Goal: Task Accomplishment & Management: Manage account settings

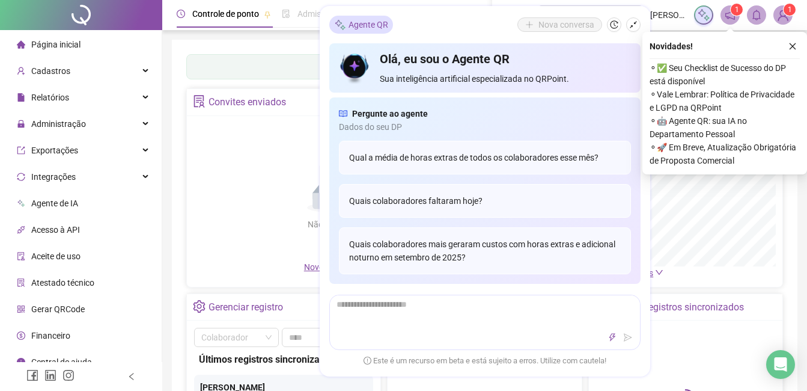
click at [791, 43] on icon "close" at bounding box center [792, 46] width 8 height 8
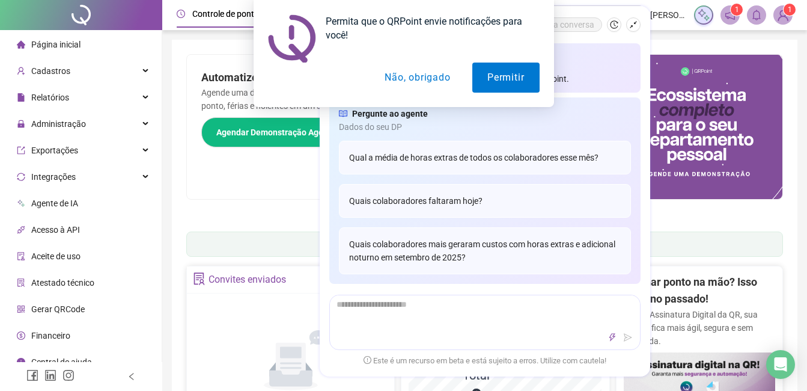
click at [433, 68] on button "Não, obrigado" at bounding box center [418, 77] width 96 height 30
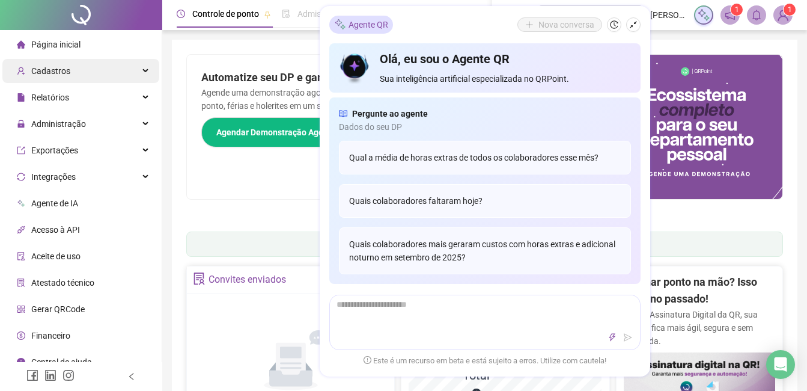
click at [62, 78] on span "Cadastros" at bounding box center [43, 71] width 53 height 24
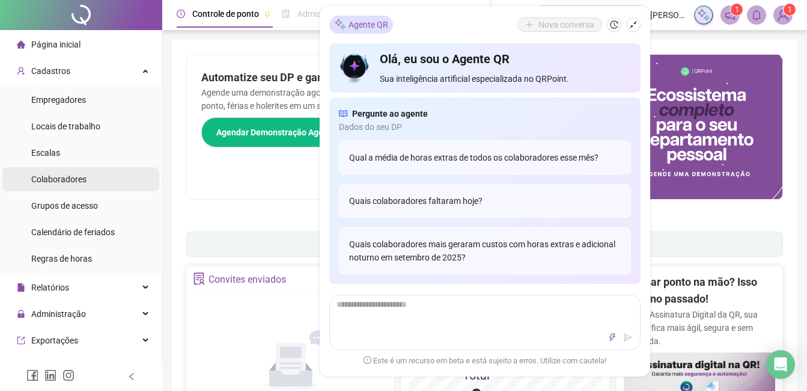
click at [60, 180] on span "Colaboradores" at bounding box center [58, 179] width 55 height 10
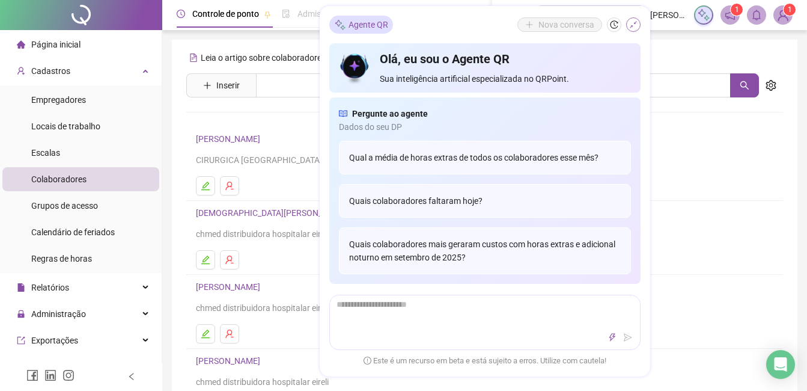
click at [635, 24] on icon "shrink" at bounding box center [633, 24] width 8 height 8
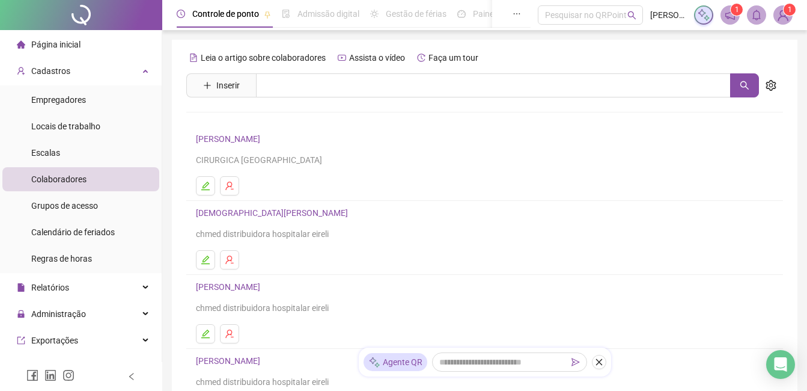
click at [237, 284] on link "[PERSON_NAME]" at bounding box center [230, 287] width 68 height 10
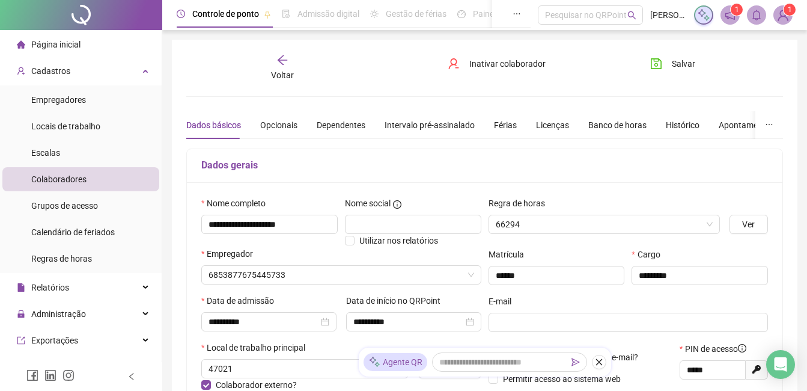
type input "********"
click at [272, 59] on div "Voltar" at bounding box center [282, 68] width 91 height 28
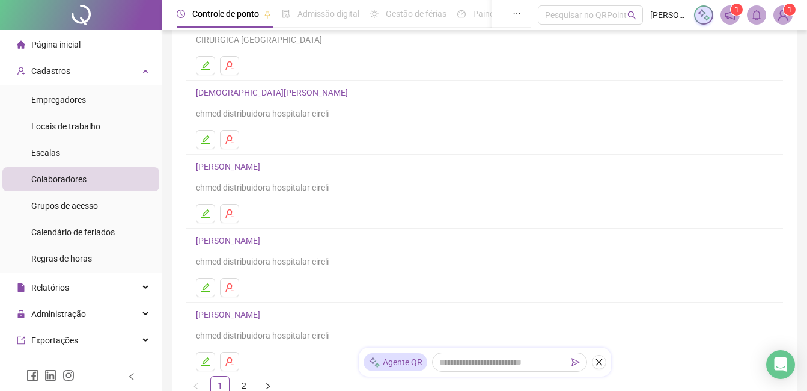
scroll to position [180, 0]
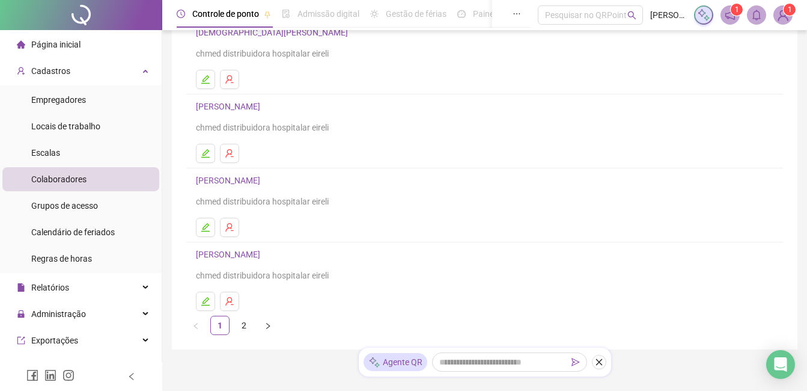
click at [264, 253] on link "[PERSON_NAME]" at bounding box center [230, 254] width 68 height 10
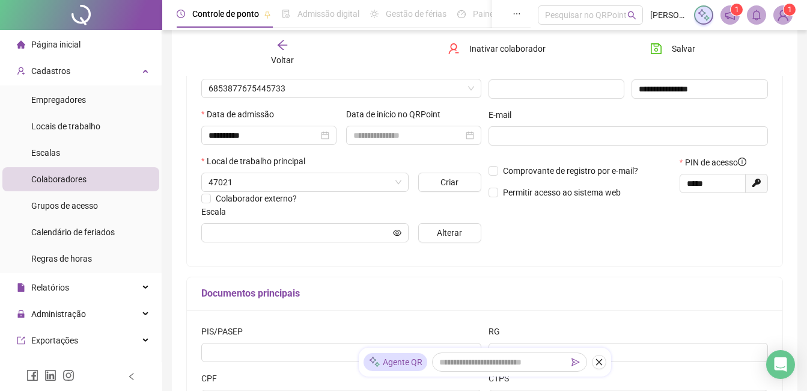
type input "********"
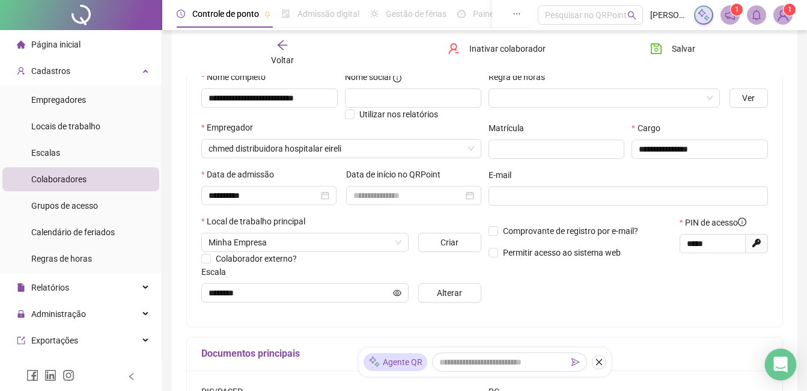
click at [781, 357] on icon "Open Intercom Messenger" at bounding box center [780, 364] width 14 height 16
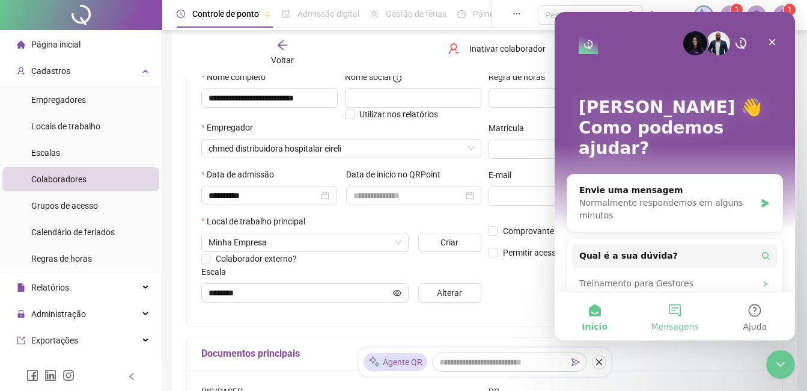
scroll to position [0, 0]
click at [681, 302] on button "10 Mensagens" at bounding box center [675, 316] width 80 height 48
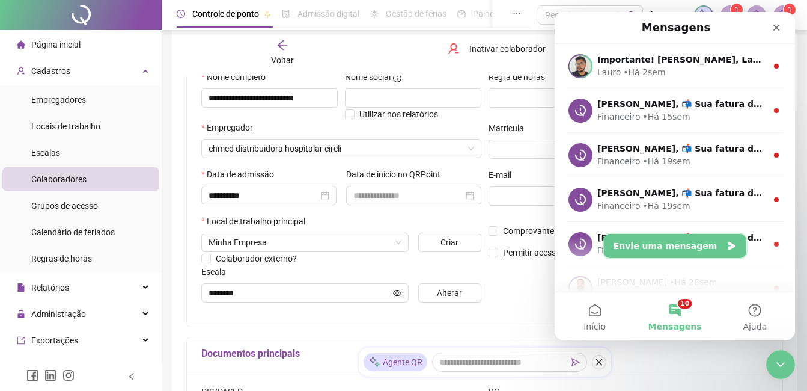
click at [679, 251] on button "Envie uma mensagem" at bounding box center [675, 246] width 142 height 24
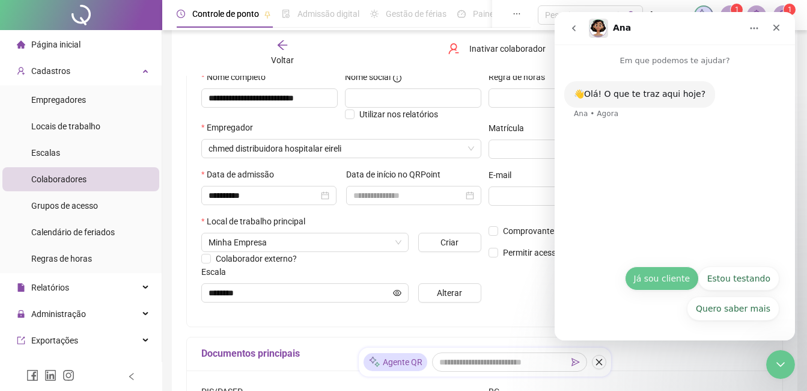
click at [670, 287] on button "Já sou cliente" at bounding box center [662, 278] width 74 height 24
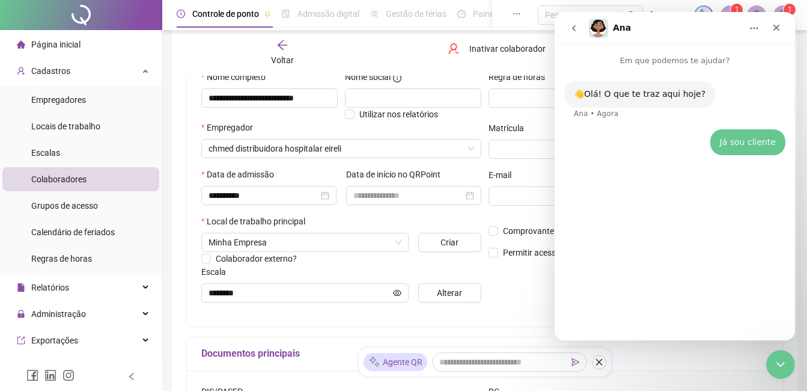
click at [627, 334] on div "👋Olá! O que te traz aqui hoje? [PERSON_NAME] • Agora Já sou cliente anne • Agora" at bounding box center [675, 203] width 240 height 273
click at [621, 323] on div "👋Olá! O que te traz aqui hoje? [PERSON_NAME] • Agora Já sou cliente anne • Agora" at bounding box center [675, 198] width 240 height 263
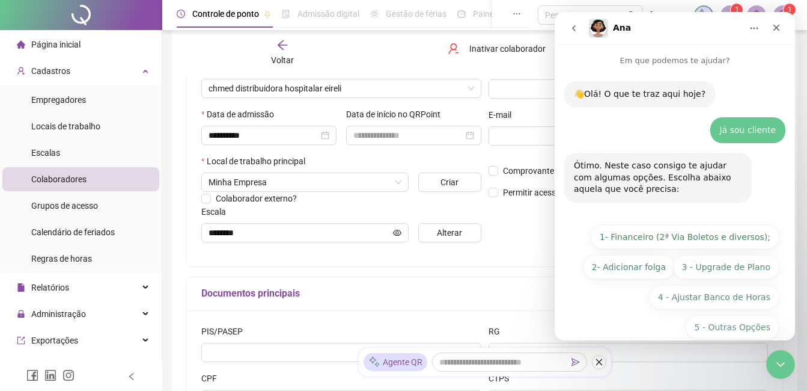
scroll to position [19, 0]
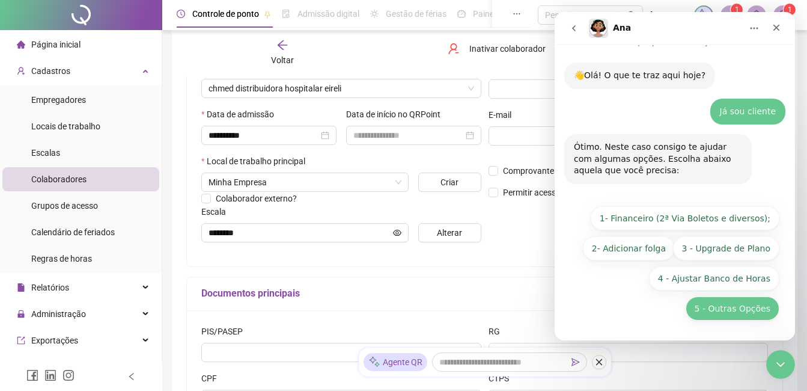
click at [743, 309] on button "5 - Outras Opções" at bounding box center [733, 308] width 94 height 24
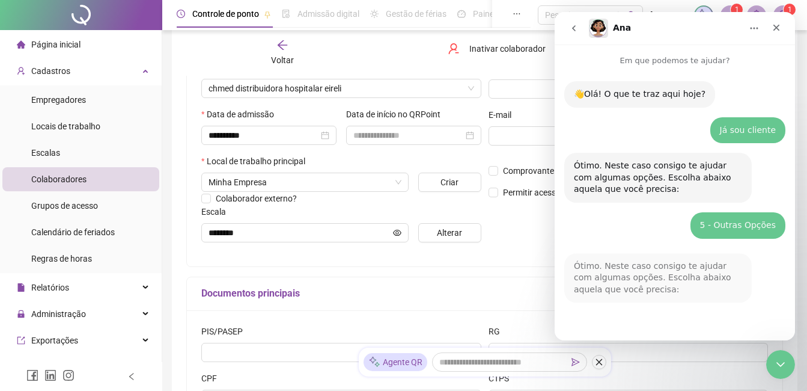
scroll to position [154, 0]
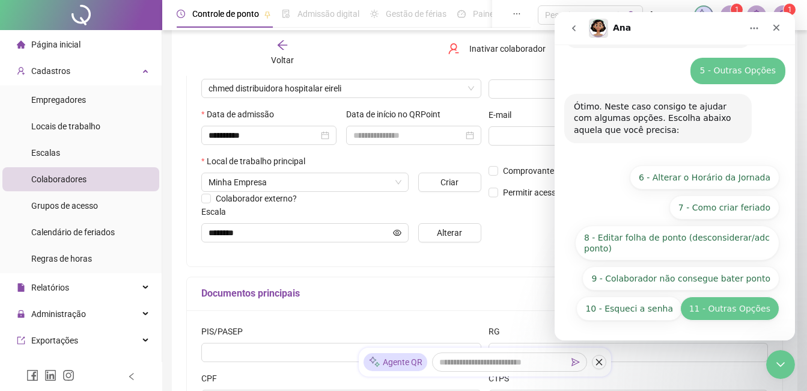
click at [736, 314] on button "11 - Outras Opções" at bounding box center [729, 308] width 99 height 24
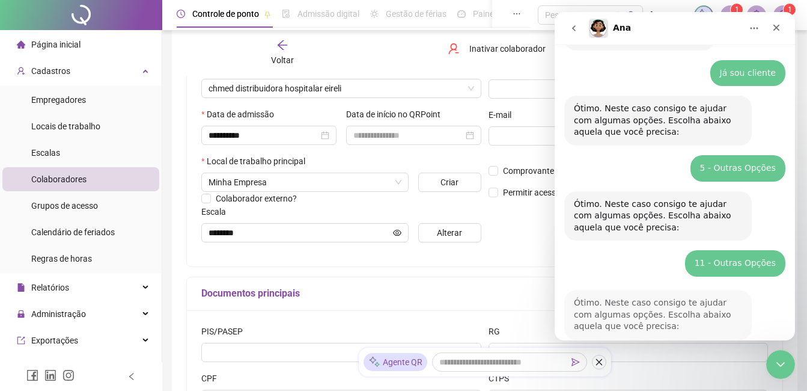
scroll to position [239, 0]
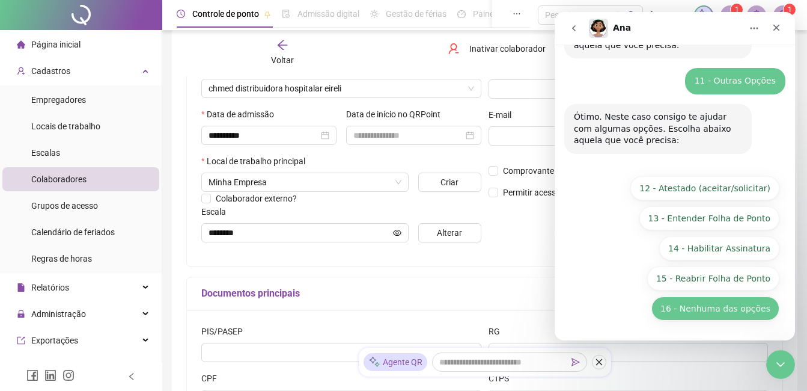
click at [738, 312] on button "16 - Nenhuma das opções" at bounding box center [715, 308] width 128 height 24
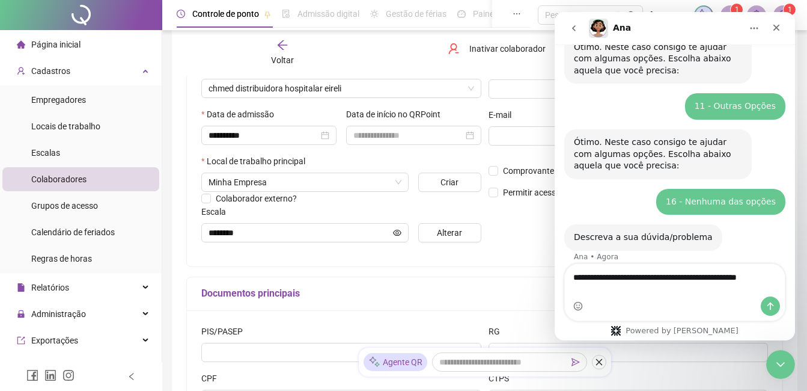
scroll to position [226, 0]
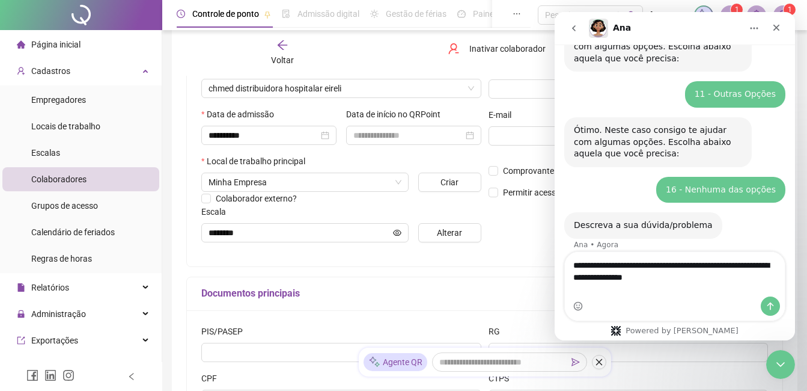
type textarea "**********"
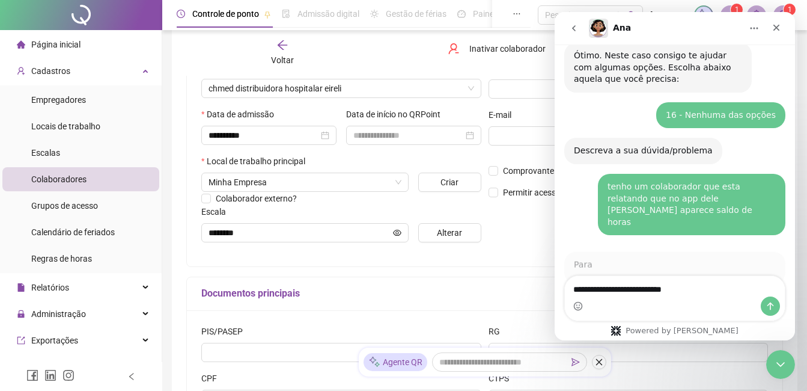
scroll to position [433, 0]
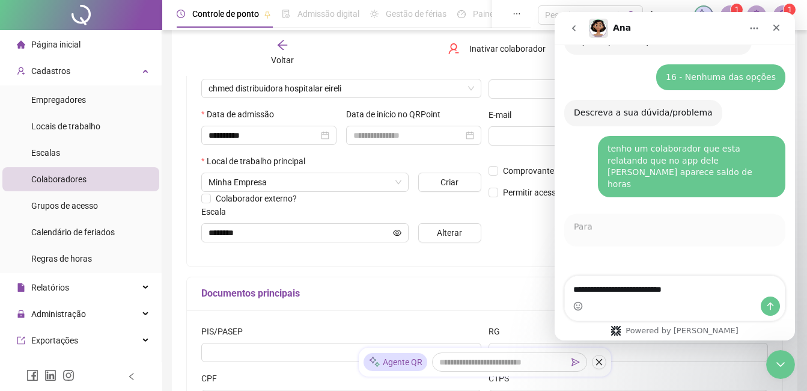
type textarea "**********"
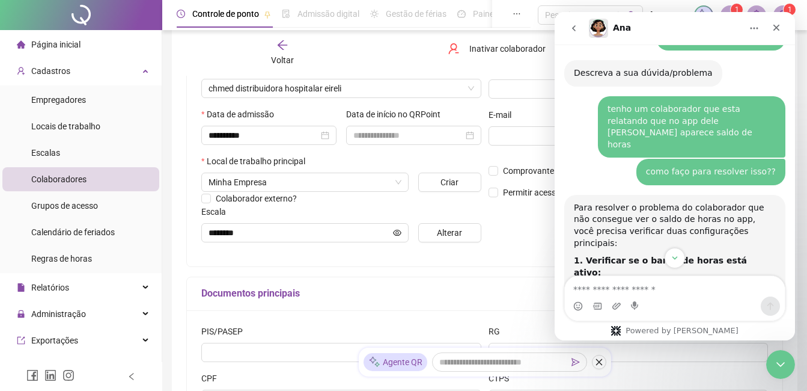
scroll to position [436, 0]
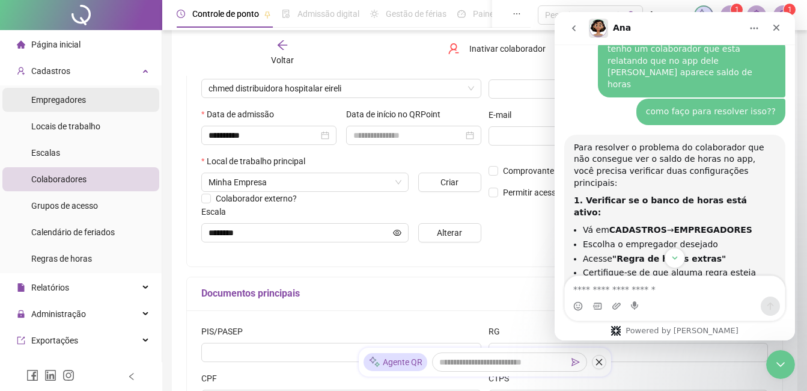
click at [72, 99] on span "Empregadores" at bounding box center [58, 100] width 55 height 10
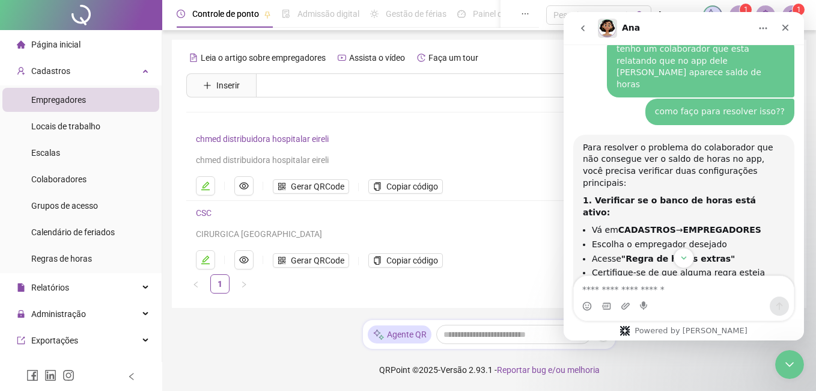
click at [267, 141] on link "chmed distribuidora hospitalar eireli" at bounding box center [262, 139] width 133 height 10
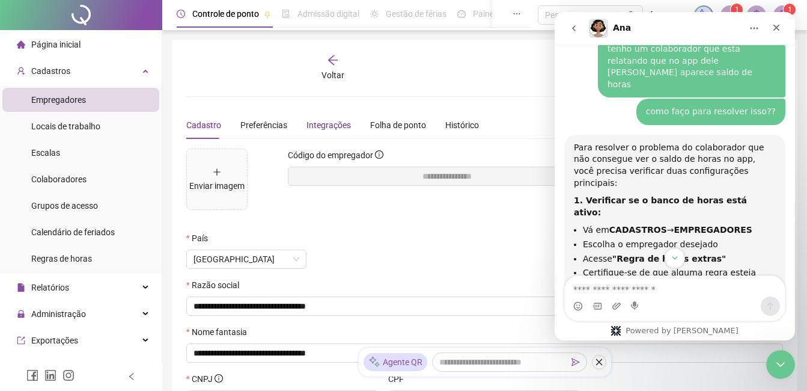
click at [332, 124] on div "Integrações" at bounding box center [328, 124] width 44 height 13
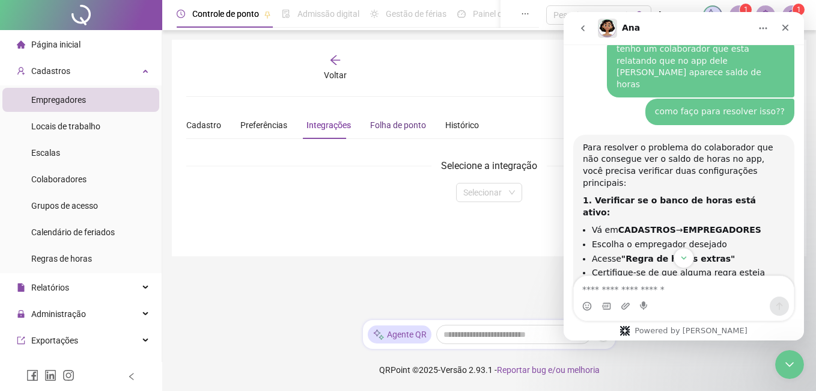
click at [386, 125] on div "Folha de ponto" at bounding box center [398, 124] width 56 height 13
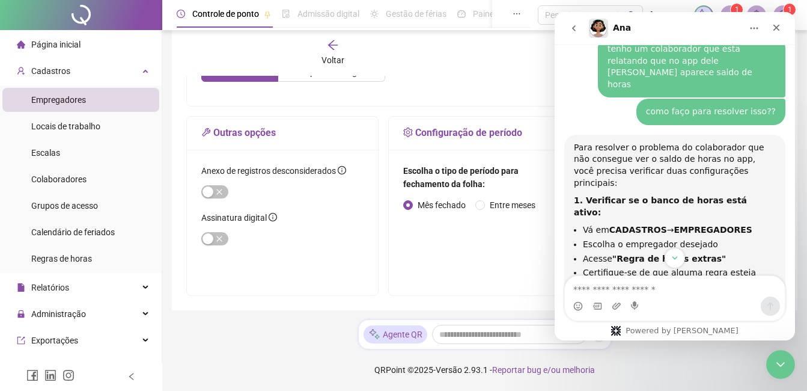
scroll to position [265, 0]
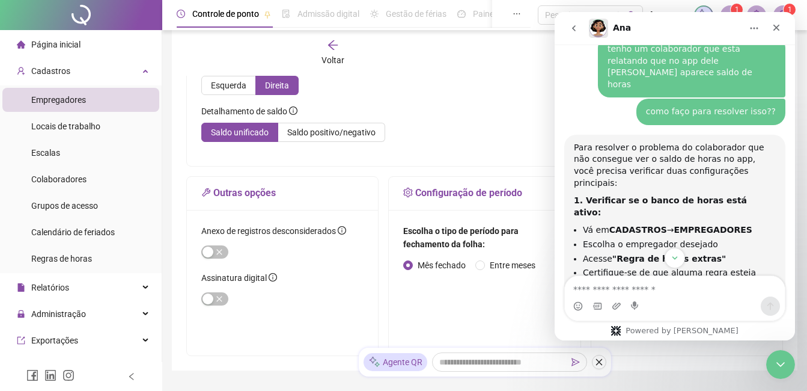
click at [755, 26] on icon "Início" at bounding box center [754, 28] width 10 height 10
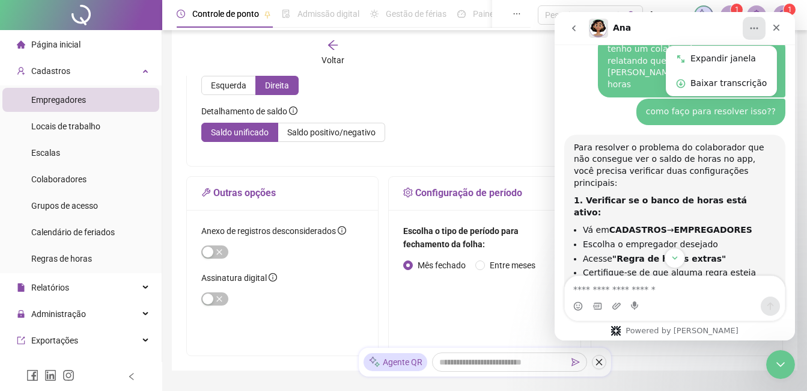
click at [425, 111] on div "Detalhamento de saldo Saldo unificado Saldo positivo/negativo" at bounding box center [366, 128] width 331 height 47
click at [695, 82] on div "Baixar transcrição" at bounding box center [728, 83] width 76 height 13
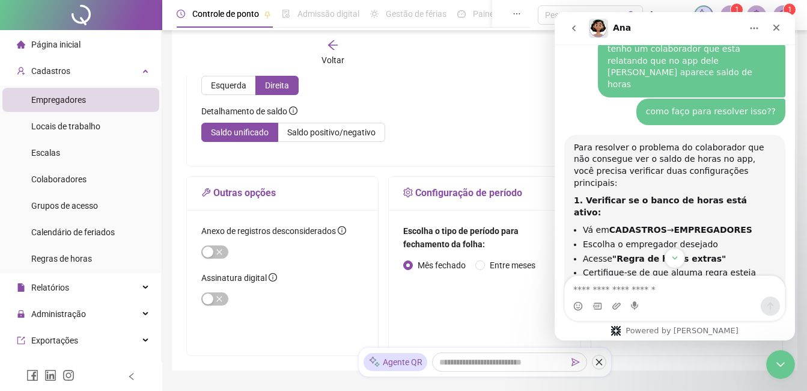
click at [445, 146] on div "Detalhamento de saldo Saldo unificado Saldo positivo/negativo" at bounding box center [366, 128] width 331 height 47
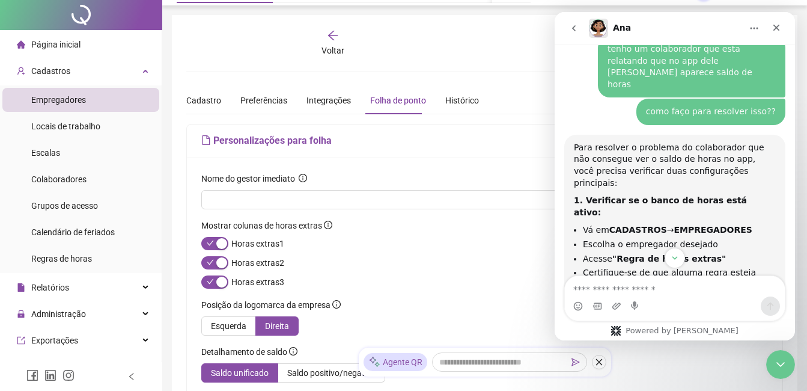
scroll to position [0, 0]
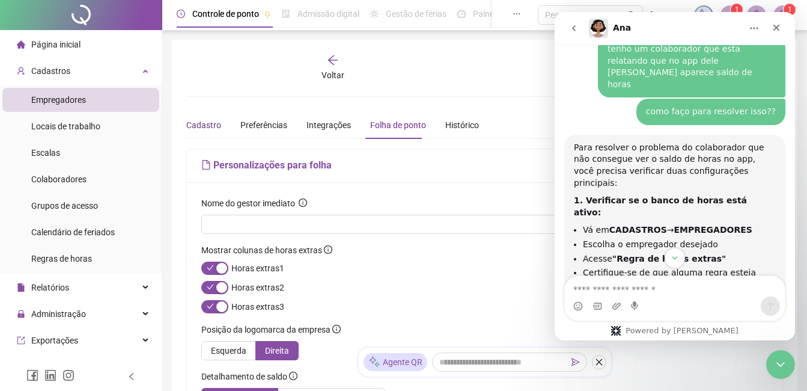
click at [204, 127] on div "Cadastro" at bounding box center [203, 124] width 35 height 13
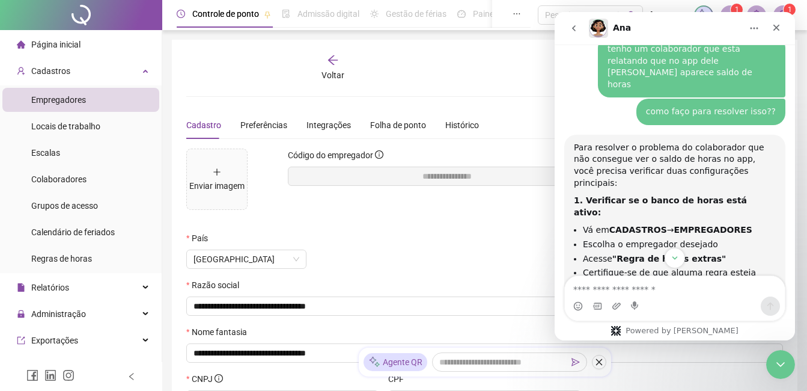
click at [337, 61] on icon "arrow-left" at bounding box center [333, 60] width 12 height 12
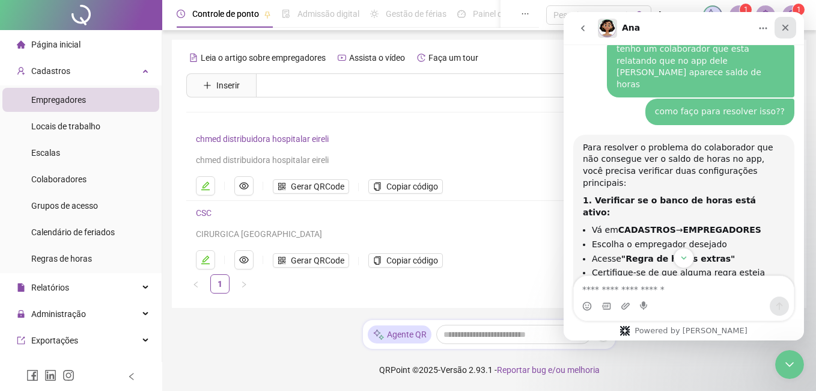
click at [785, 31] on icon "Fechar" at bounding box center [786, 28] width 10 height 10
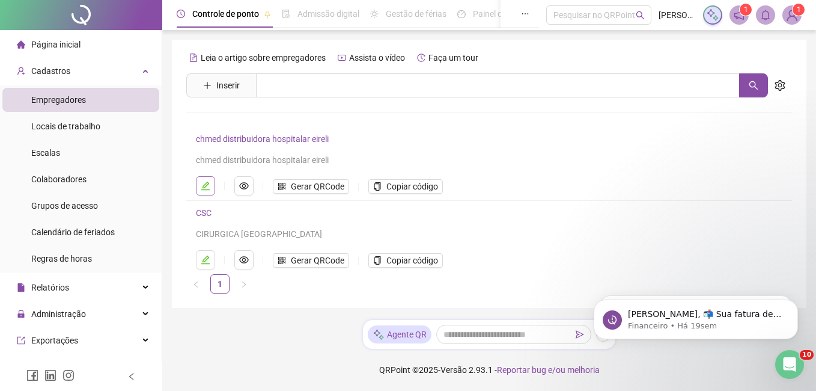
click at [203, 186] on icon "edit" at bounding box center [206, 186] width 10 height 10
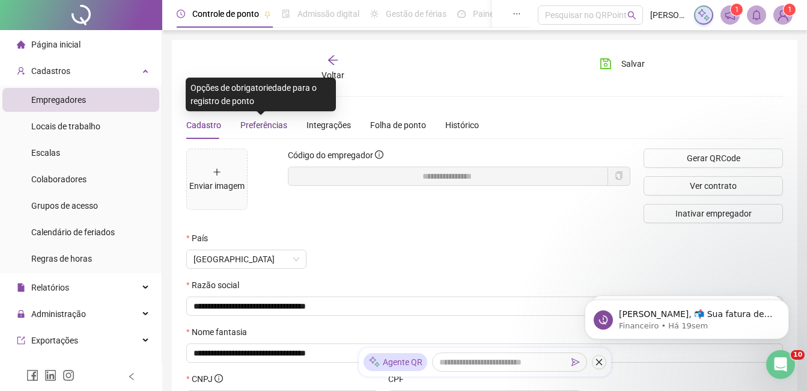
click at [283, 126] on span "Preferências" at bounding box center [263, 125] width 47 height 10
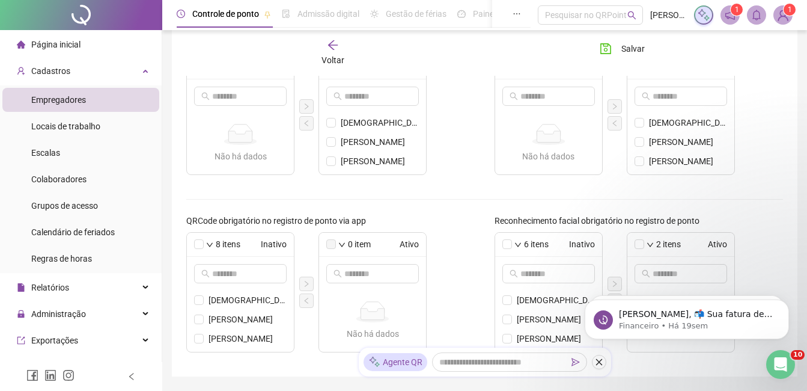
scroll to position [481, 0]
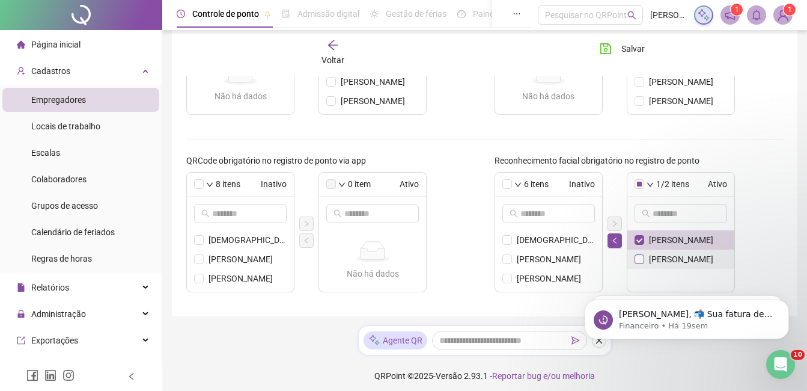
click at [642, 264] on li "[PERSON_NAME]" at bounding box center [680, 258] width 107 height 19
click at [613, 244] on button "button" at bounding box center [615, 240] width 14 height 14
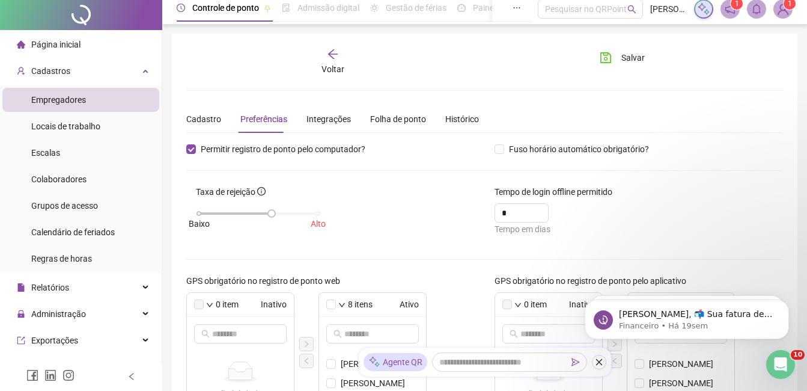
scroll to position [0, 0]
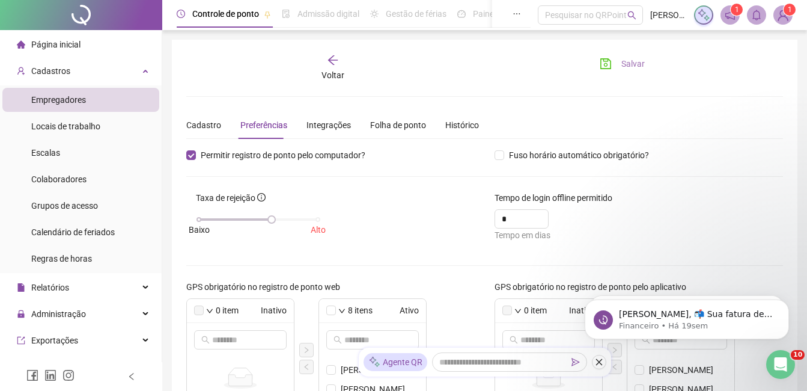
click at [625, 69] on span "Salvar" at bounding box center [632, 63] width 23 height 13
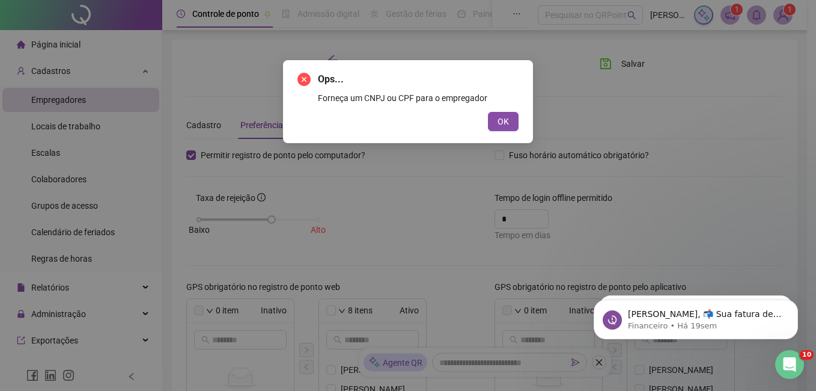
click at [495, 128] on button "OK" at bounding box center [503, 121] width 31 height 19
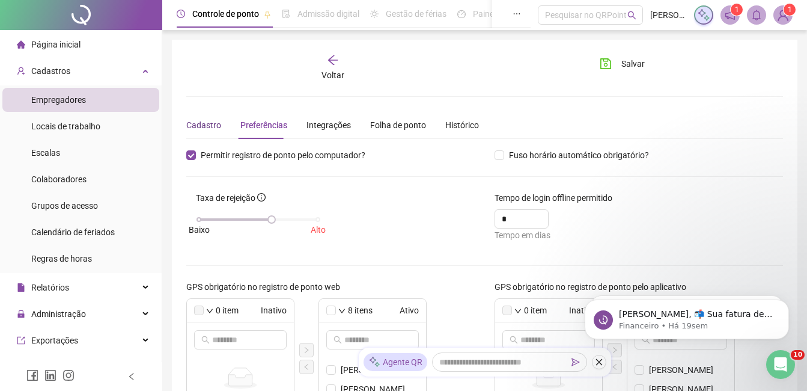
click at [202, 128] on div "Cadastro" at bounding box center [203, 124] width 35 height 13
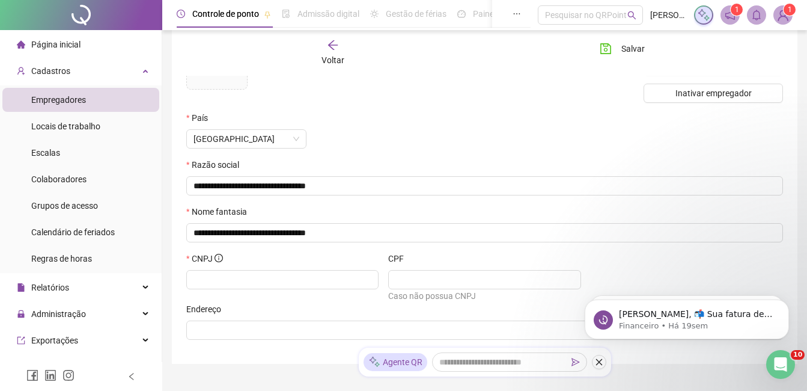
scroll to position [174, 0]
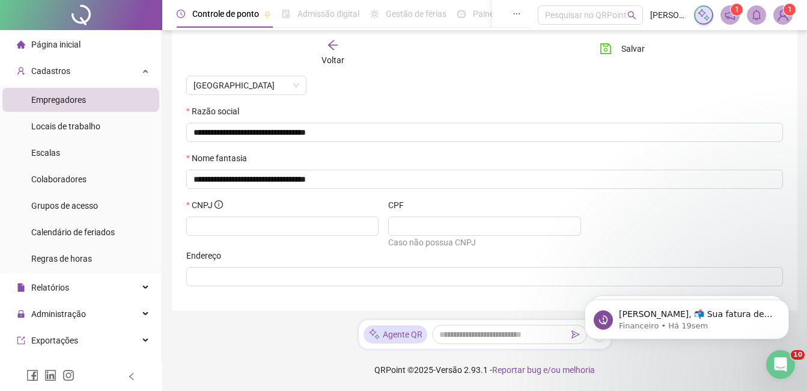
click at [221, 215] on div "CNPJ" at bounding box center [282, 207] width 192 height 18
click at [221, 221] on input "text" at bounding box center [281, 225] width 175 height 13
type input "**********"
click at [604, 228] on div "**********" at bounding box center [484, 223] width 606 height 50
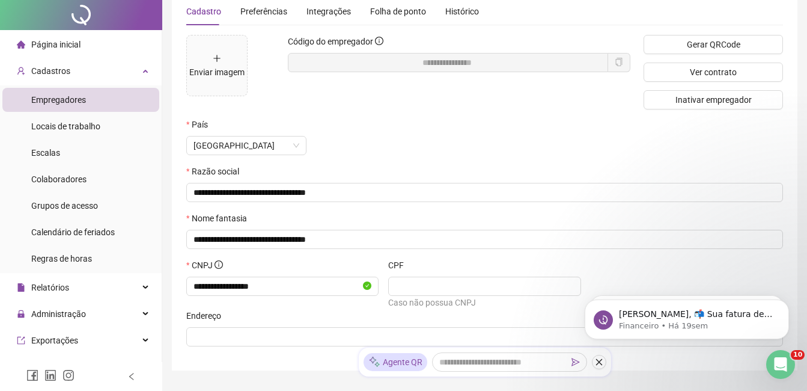
scroll to position [0, 0]
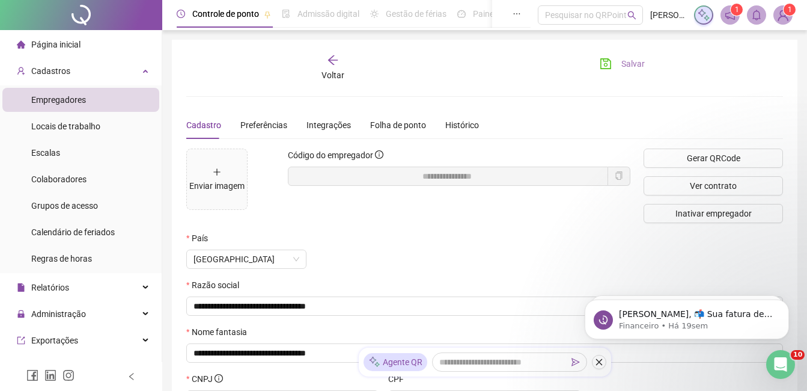
click at [624, 63] on span "Salvar" at bounding box center [632, 63] width 23 height 13
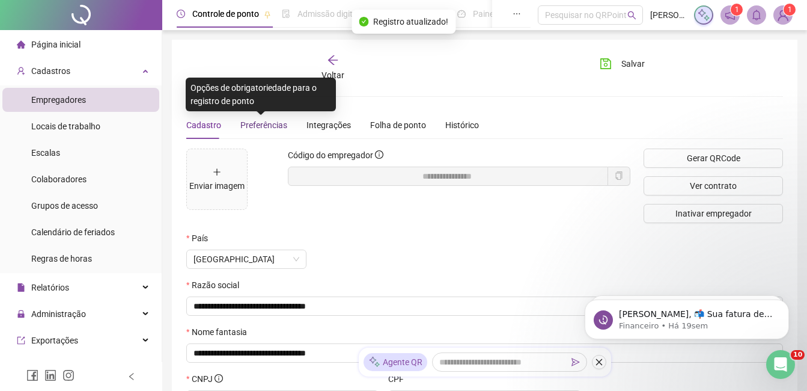
click at [268, 123] on span "Preferências" at bounding box center [263, 125] width 47 height 10
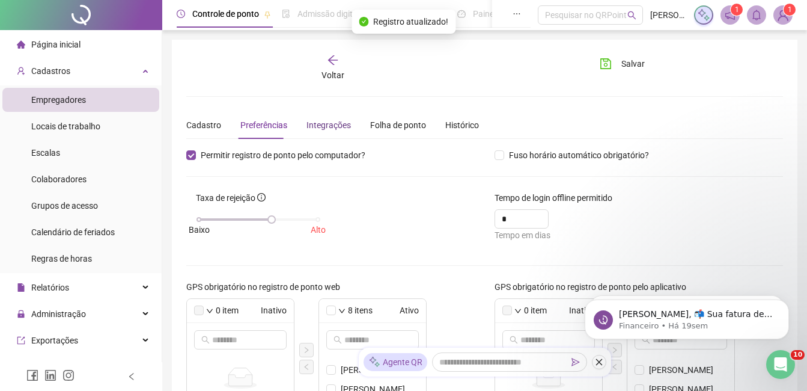
click at [331, 127] on div "Integrações" at bounding box center [328, 124] width 44 height 13
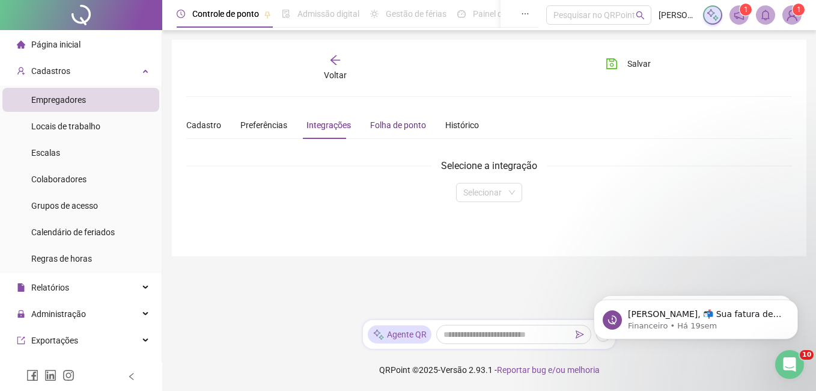
click at [371, 126] on div "Folha de ponto" at bounding box center [398, 124] width 56 height 13
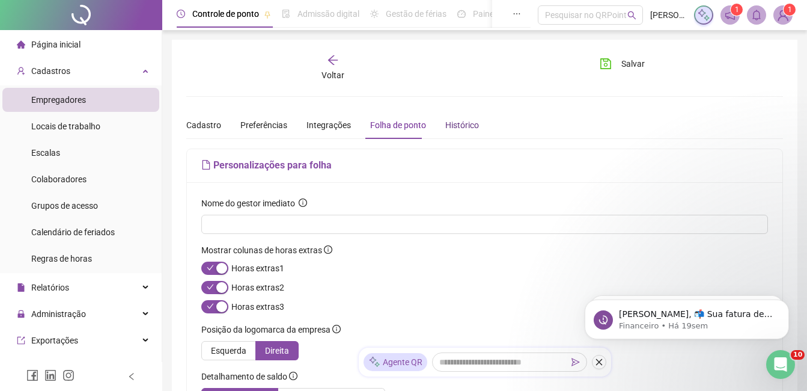
click at [461, 124] on div "Histórico" at bounding box center [462, 124] width 34 height 13
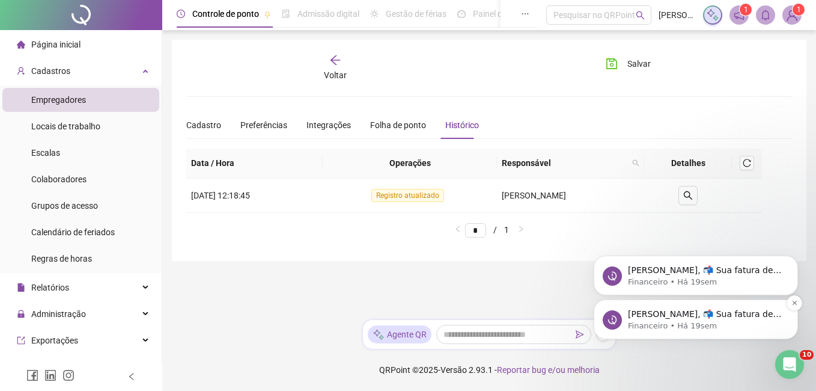
click at [716, 321] on p "Financeiro • Há 19sem" at bounding box center [705, 325] width 155 height 11
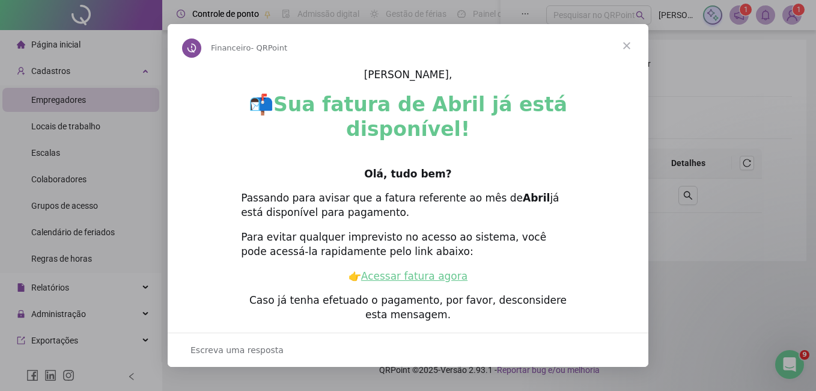
click at [625, 46] on span "Fechar" at bounding box center [626, 45] width 43 height 43
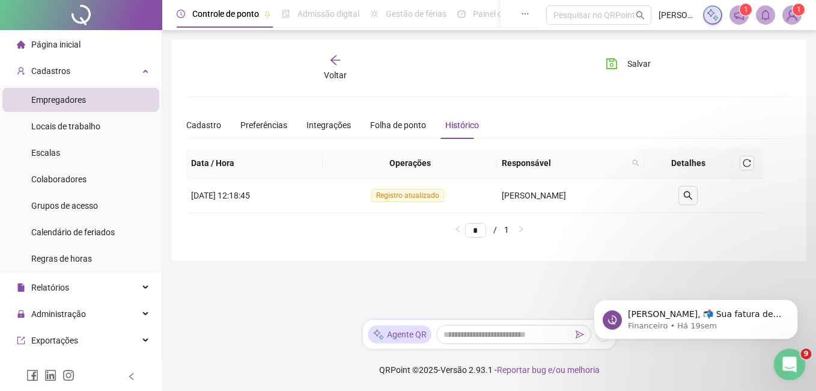
click at [791, 361] on icon "Abertura do Messenger da Intercom" at bounding box center [788, 363] width 20 height 20
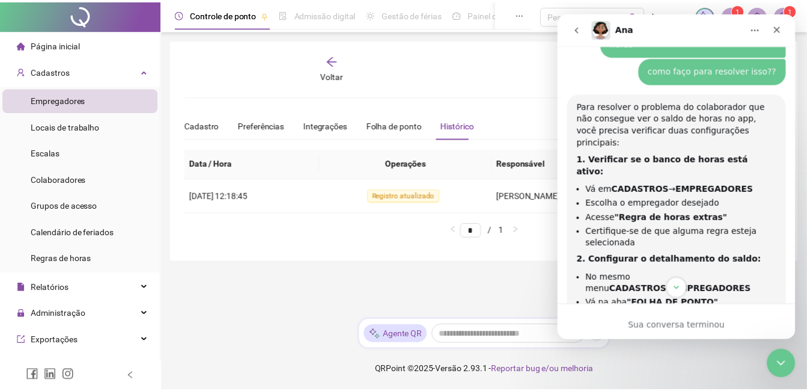
scroll to position [540, 0]
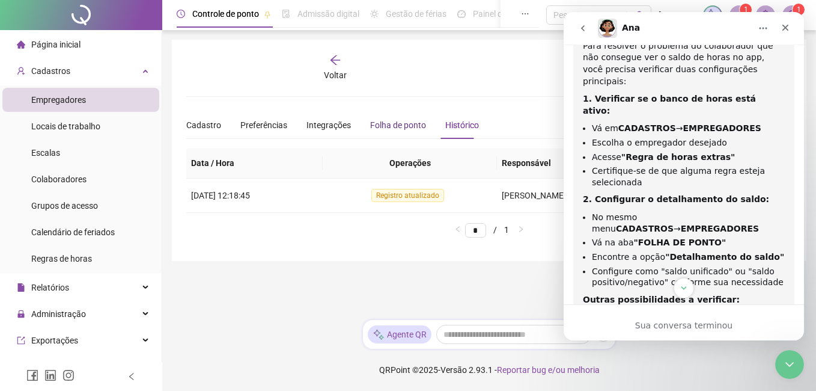
click at [400, 129] on div "Folha de ponto" at bounding box center [398, 124] width 56 height 13
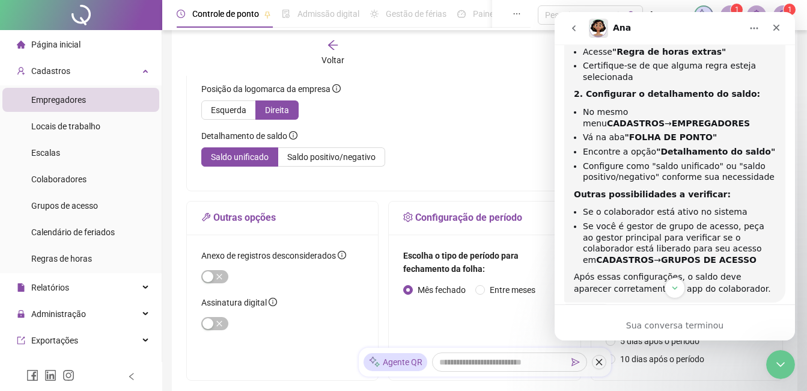
scroll to position [660, 0]
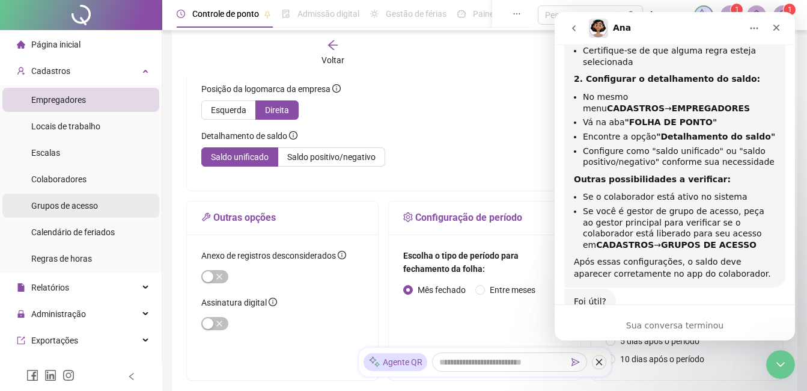
click at [52, 203] on span "Grupos de acesso" at bounding box center [64, 206] width 67 height 10
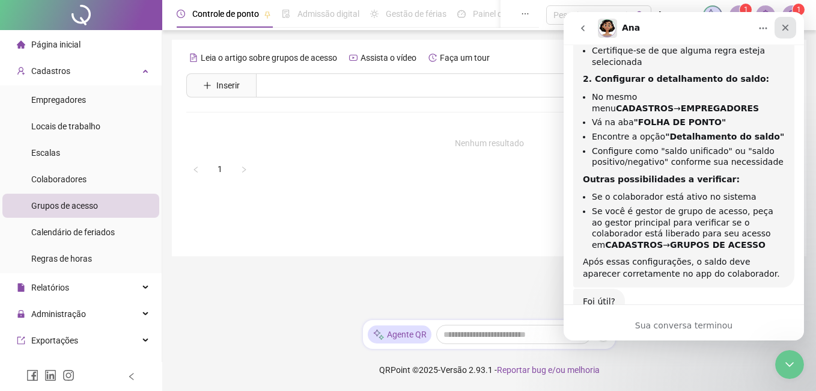
click at [784, 29] on icon "Fechar" at bounding box center [785, 28] width 7 height 7
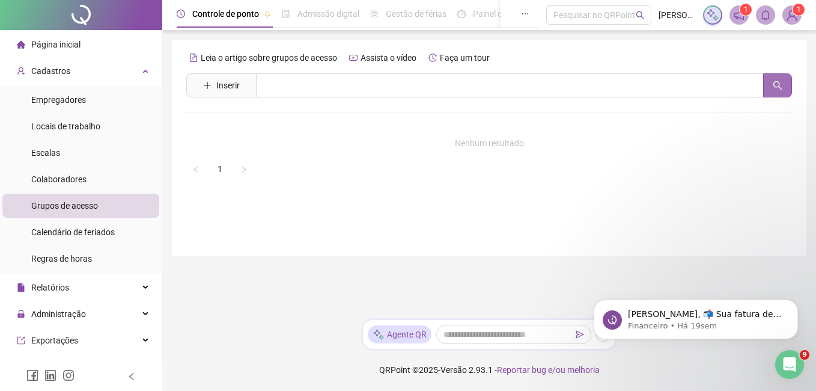
click at [777, 84] on icon "search" at bounding box center [778, 86] width 10 height 10
click at [786, 368] on icon "Abertura do Messenger da Intercom" at bounding box center [788, 363] width 20 height 20
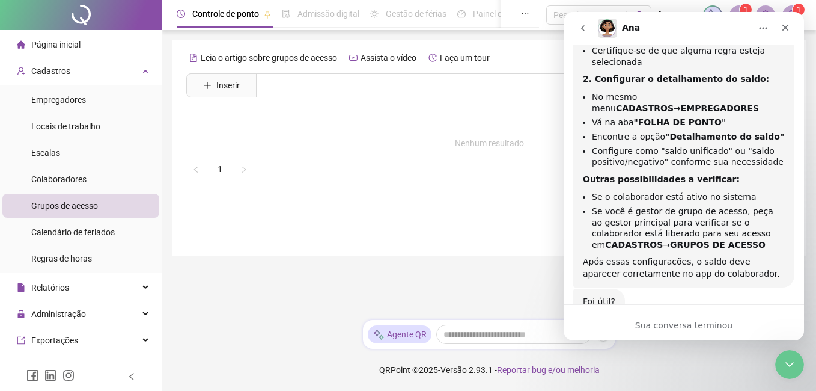
scroll to position [660, 0]
click at [622, 317] on div "Ana • Há 5min" at bounding box center [609, 320] width 53 height 7
click at [615, 311] on div "Sua conversa terminou" at bounding box center [684, 322] width 240 height 36
drag, startPoint x: 622, startPoint y: 311, endPoint x: 623, endPoint y: 303, distance: 7.9
click at [623, 310] on div "Sua conversa terminou" at bounding box center [684, 322] width 240 height 36
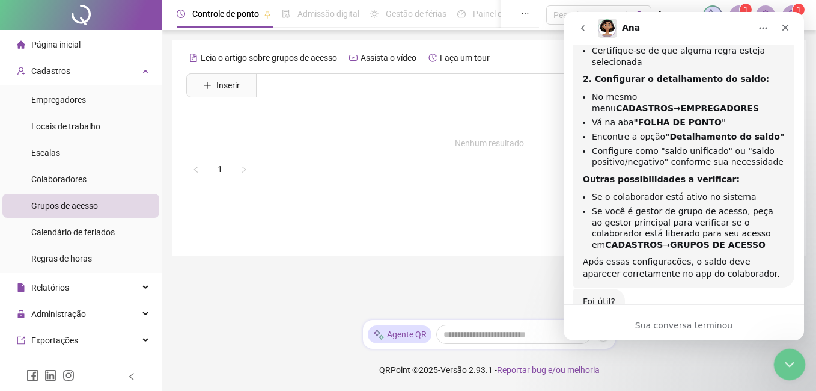
click at [782, 362] on icon "Encerramento do Messenger da Intercom" at bounding box center [788, 362] width 14 height 14
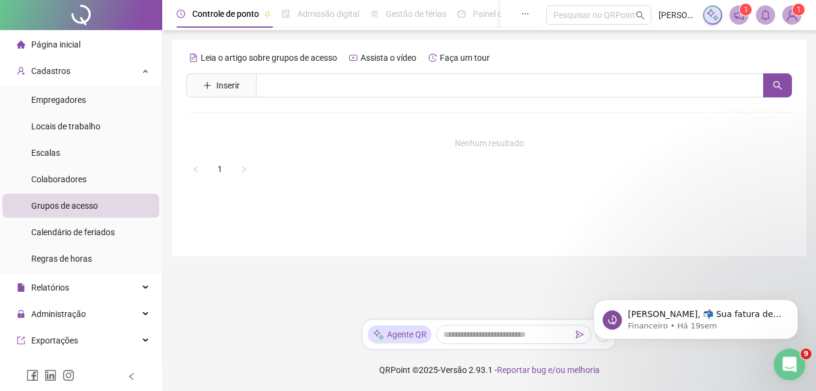
scroll to position [0, 0]
click at [794, 364] on icon "Abertura do Messenger da Intercom" at bounding box center [788, 363] width 20 height 20
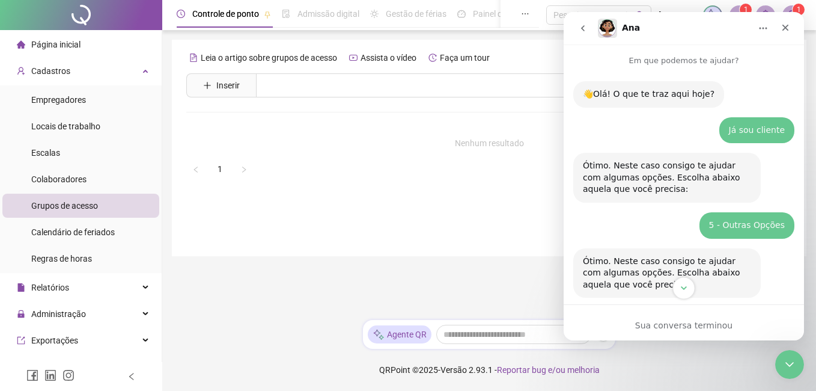
click at [683, 286] on icon "Scroll to bottom" at bounding box center [683, 287] width 11 height 11
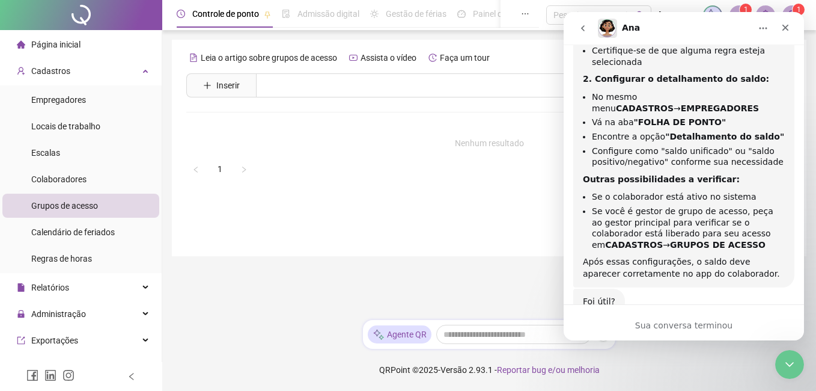
click at [645, 288] on div "Foi útil? Ana • Há 5min" at bounding box center [683, 314] width 221 height 53
drag, startPoint x: 645, startPoint y: 272, endPoint x: 625, endPoint y: 258, distance: 23.8
click at [643, 288] on div "Foi útil? Ana • Há 5min" at bounding box center [683, 314] width 221 height 53
click at [601, 296] on div "Foi útil?" at bounding box center [599, 302] width 32 height 12
click at [656, 330] on div "Sua conversa terminou" at bounding box center [684, 325] width 240 height 13
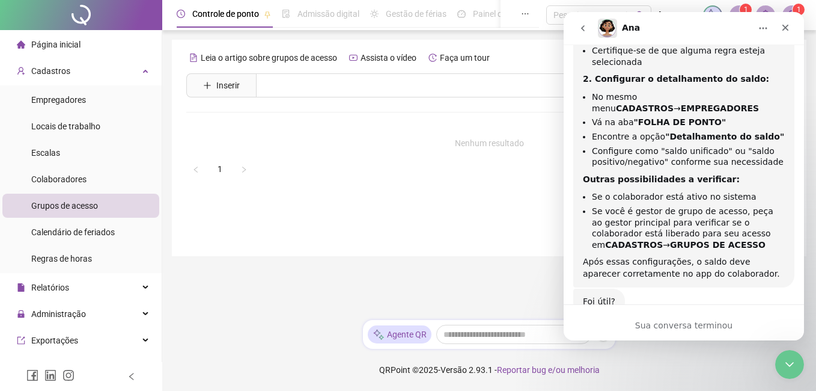
click at [581, 31] on icon "go back" at bounding box center [583, 28] width 10 height 10
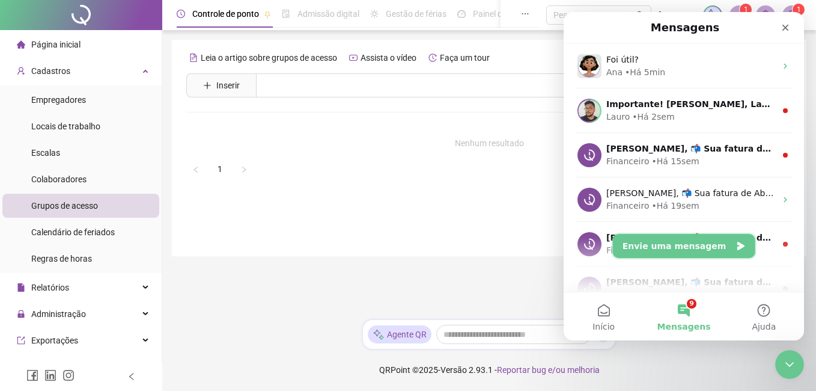
click at [690, 247] on button "Envie uma mensagem" at bounding box center [684, 246] width 142 height 24
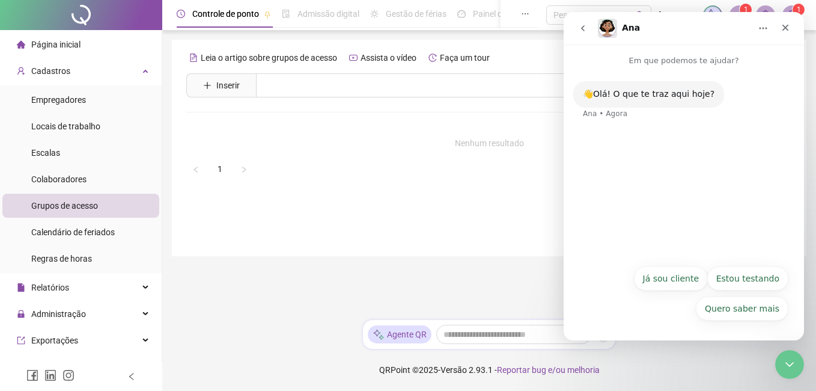
click at [618, 309] on div "Quero saber mais Já sou cliente Estou testando Quero saber mais" at bounding box center [683, 296] width 209 height 60
click at [682, 288] on button "Já sou cliente" at bounding box center [671, 278] width 74 height 24
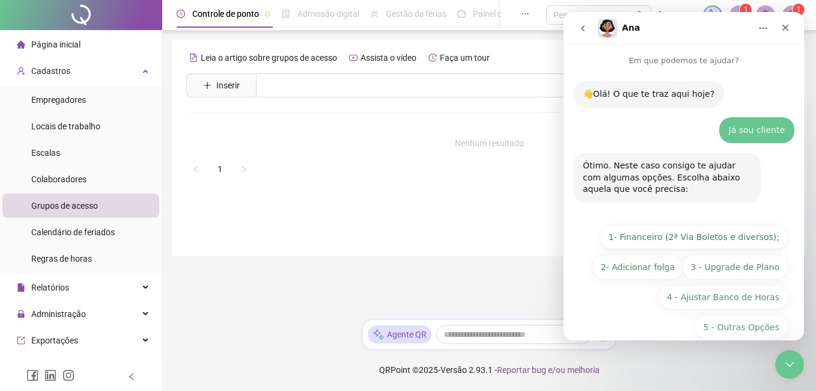
scroll to position [19, 0]
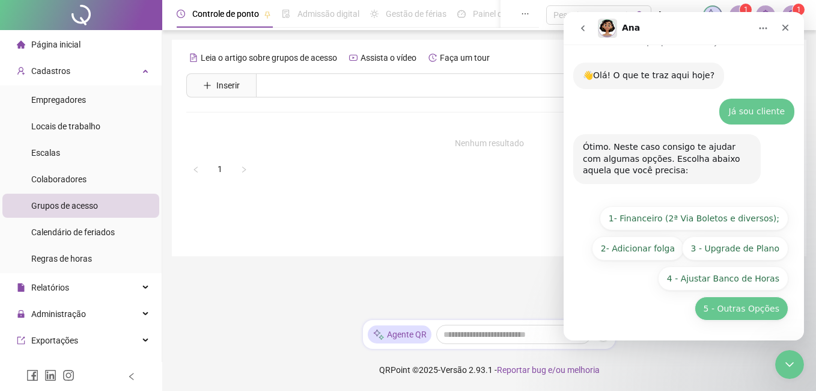
click at [739, 307] on button "5 - Outras Opções" at bounding box center [742, 308] width 94 height 24
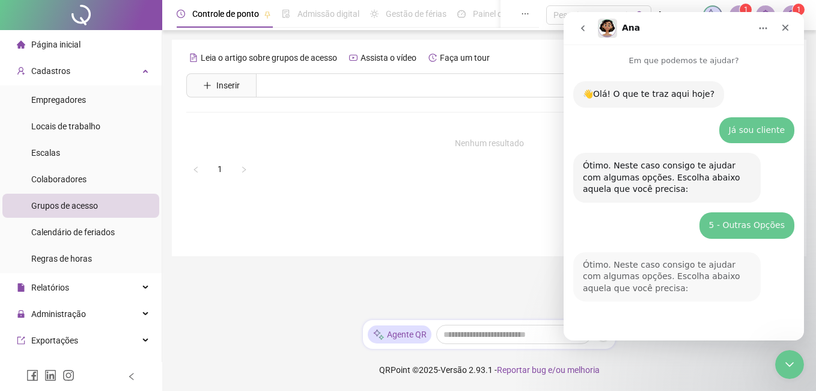
scroll to position [154, 0]
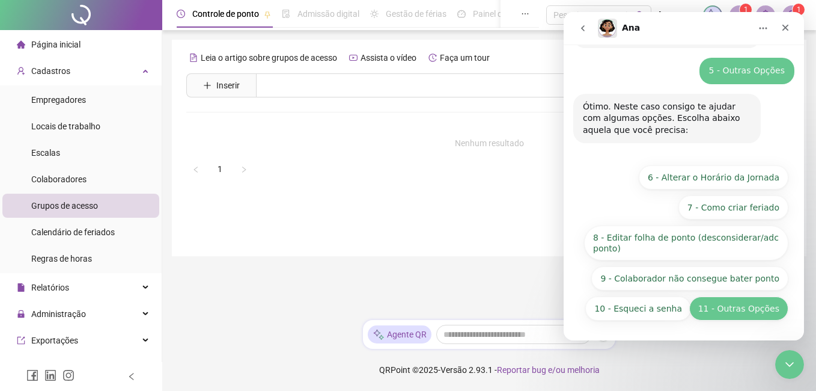
click at [736, 310] on button "11 - Outras Opções" at bounding box center [738, 308] width 99 height 24
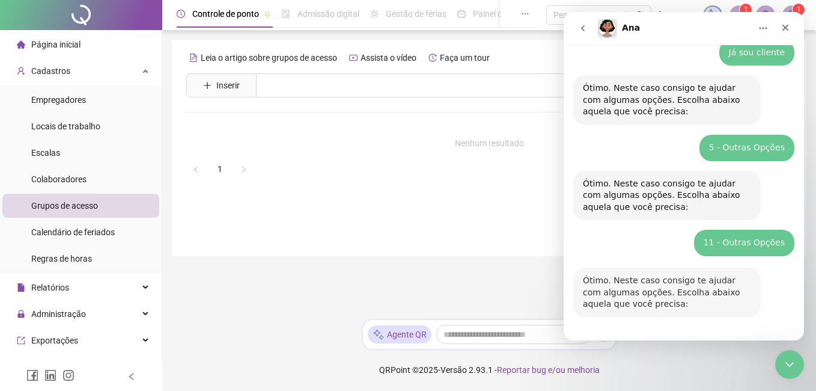
scroll to position [239, 0]
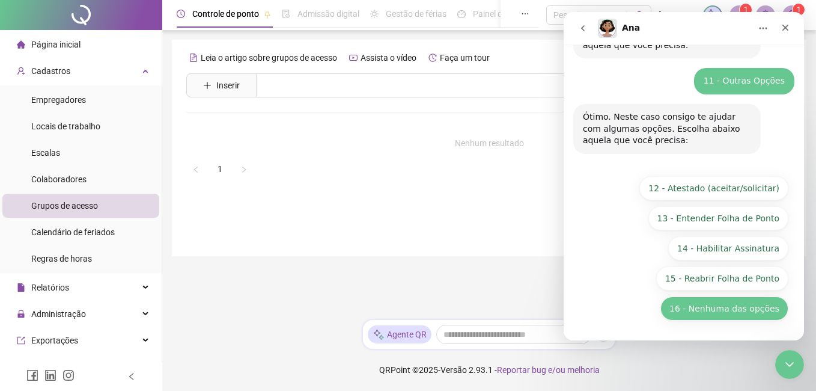
click at [745, 313] on button "16 - Nenhuma das opções" at bounding box center [724, 308] width 128 height 24
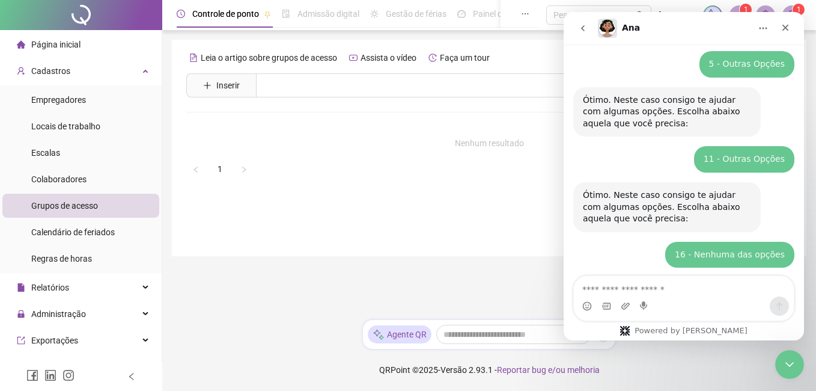
scroll to position [214, 0]
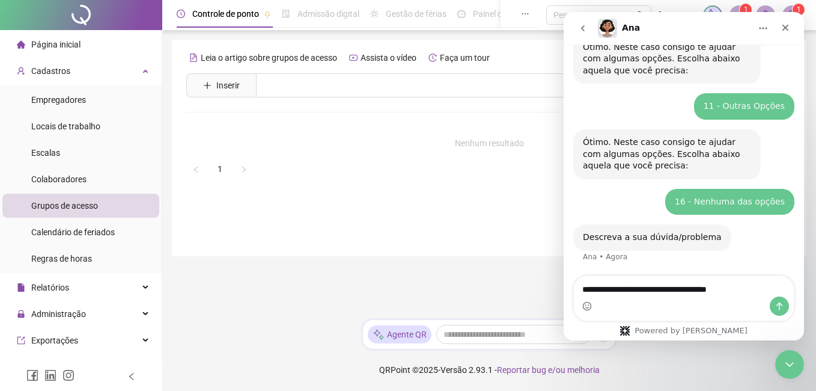
type textarea "**********"
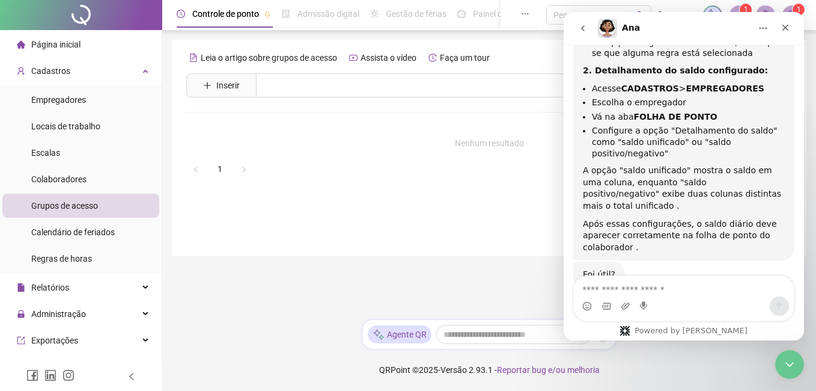
scroll to position [594, 0]
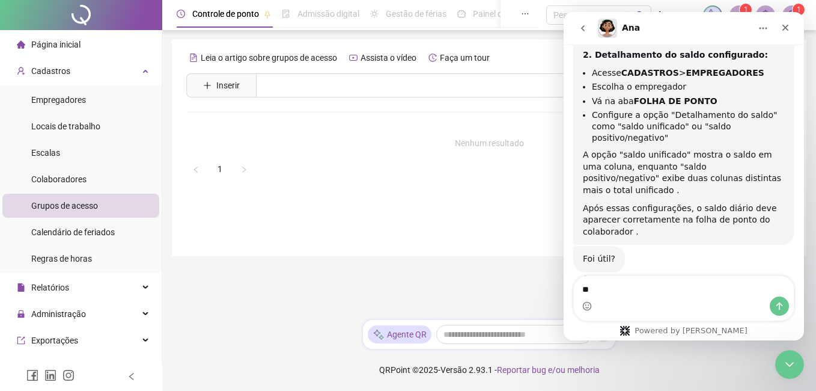
type textarea "***"
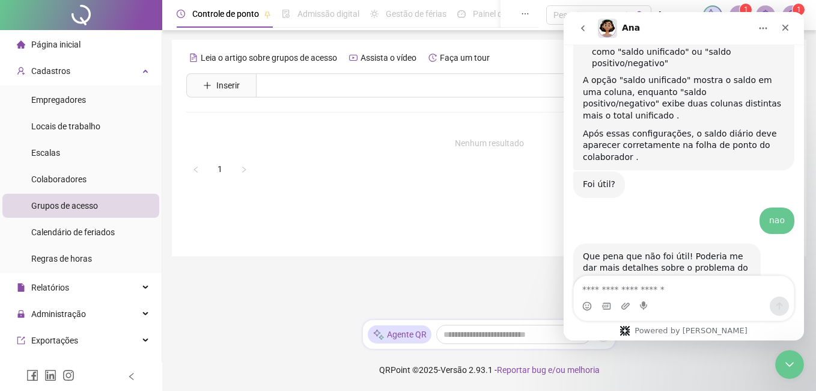
scroll to position [701, 0]
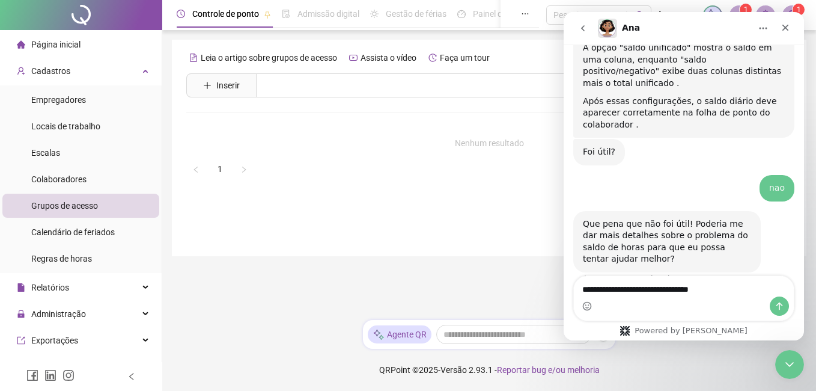
click at [628, 288] on textarea "**********" at bounding box center [684, 286] width 220 height 20
click at [631, 288] on textarea "**********" at bounding box center [684, 286] width 220 height 20
click at [730, 288] on textarea "**********" at bounding box center [684, 286] width 220 height 20
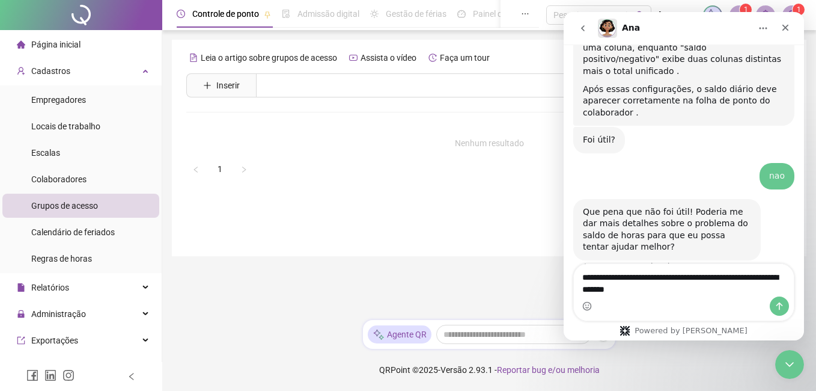
type textarea "**********"
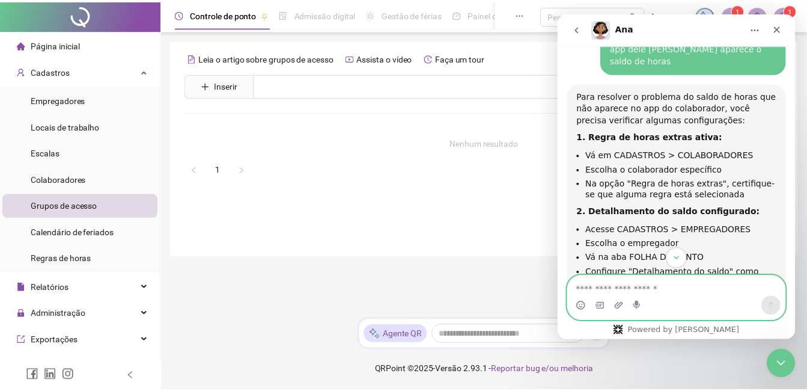
scroll to position [956, 0]
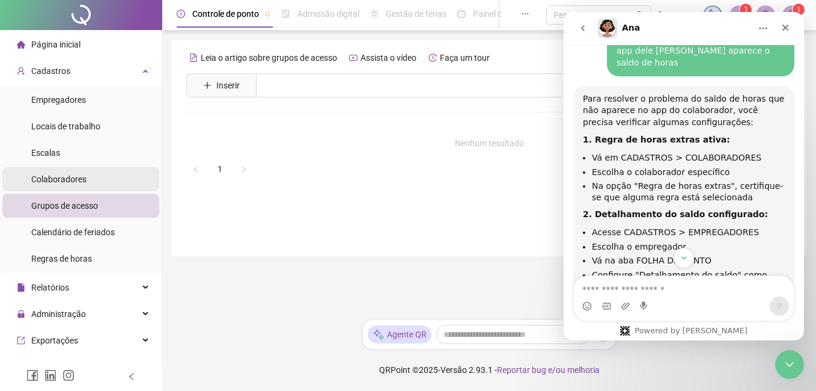
click at [55, 180] on span "Colaboradores" at bounding box center [58, 179] width 55 height 10
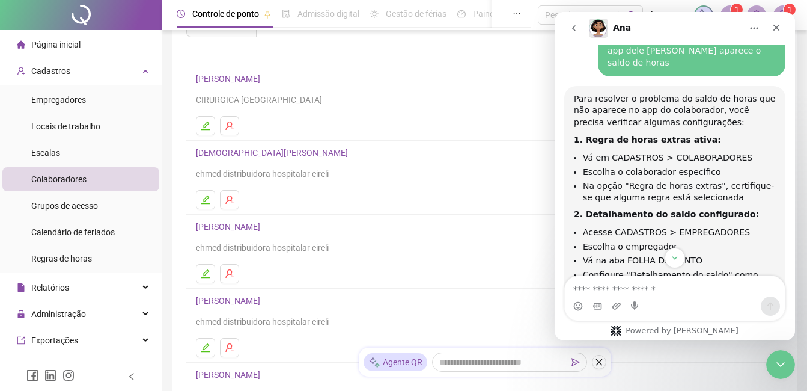
scroll to position [120, 0]
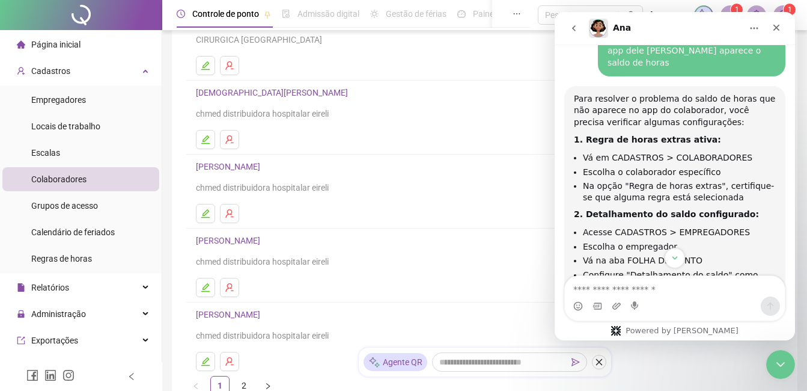
click at [264, 316] on link "[PERSON_NAME]" at bounding box center [230, 314] width 68 height 10
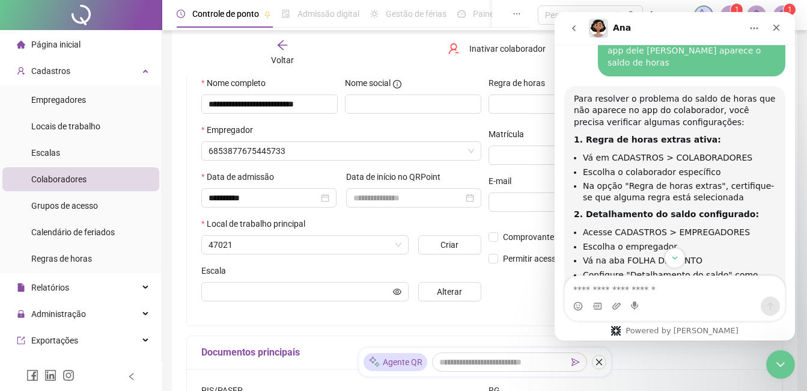
scroll to position [126, 0]
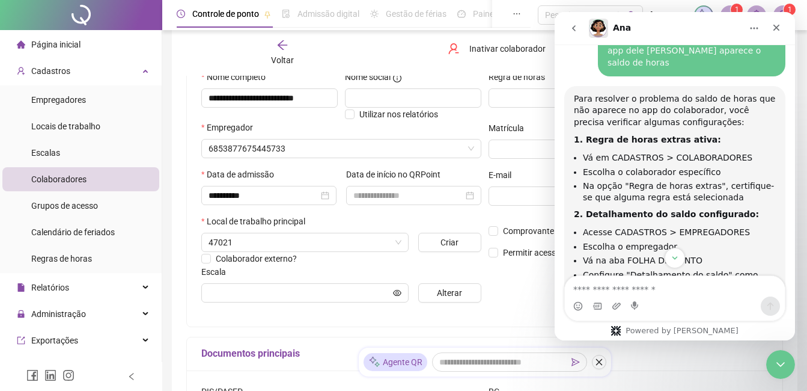
type input "********"
click at [525, 278] on div "**********" at bounding box center [628, 191] width 287 height 242
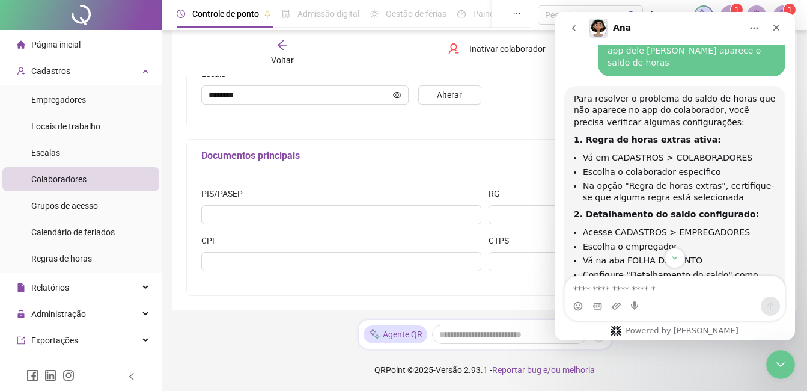
scroll to position [84, 0]
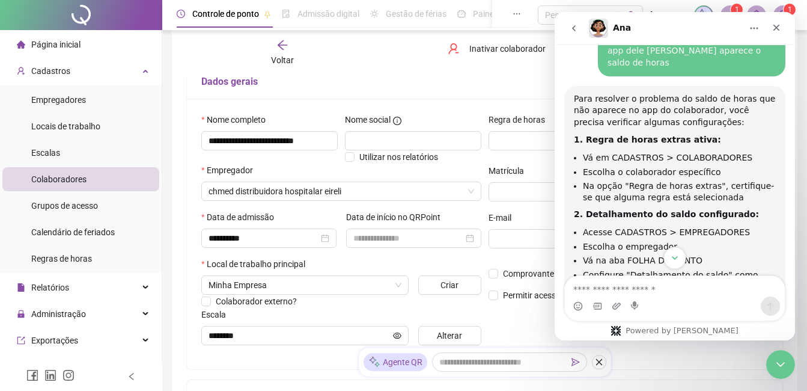
click at [674, 256] on icon "Scroll to bottom" at bounding box center [674, 257] width 11 height 11
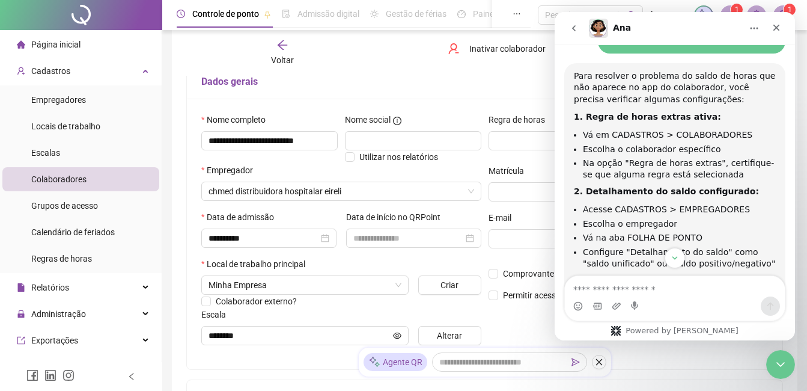
scroll to position [799, 0]
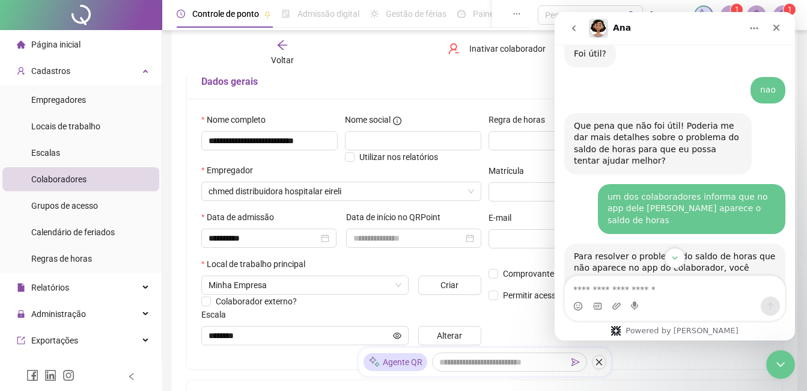
click at [439, 62] on div "Inativar colaborador" at bounding box center [484, 53] width 101 height 28
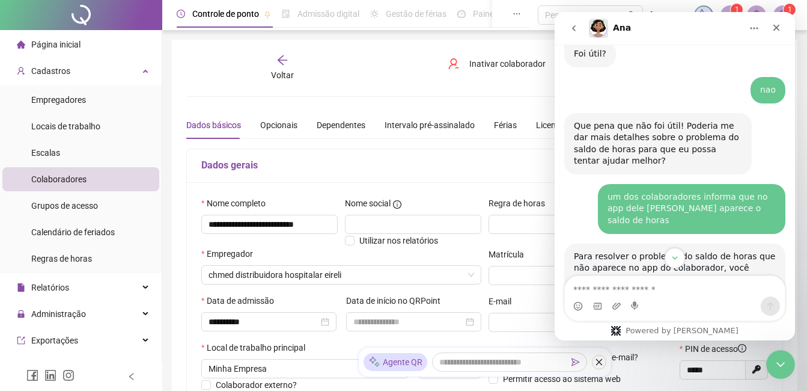
click at [753, 28] on icon "Início" at bounding box center [754, 28] width 10 height 10
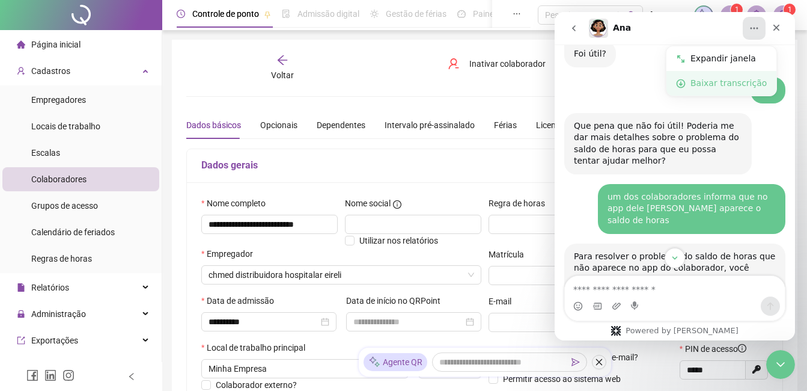
click at [717, 84] on div "Baixar transcrição" at bounding box center [728, 83] width 76 height 13
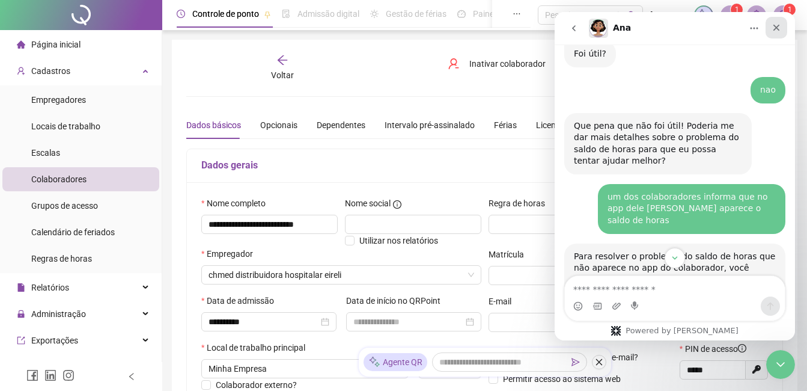
click at [776, 28] on icon "Fechar" at bounding box center [776, 28] width 7 height 7
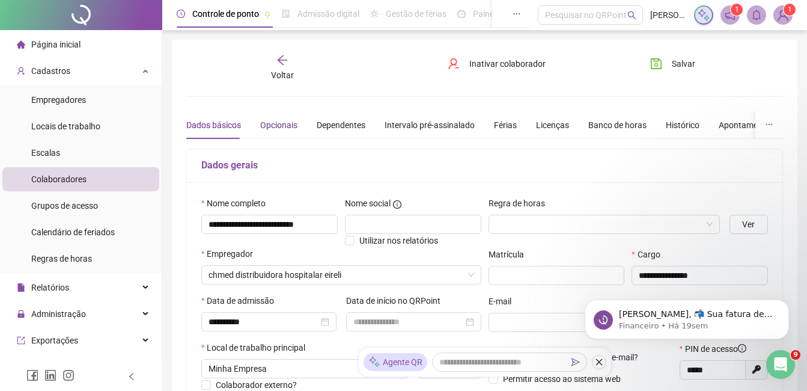
click at [285, 122] on div "Opcionais" at bounding box center [278, 124] width 37 height 13
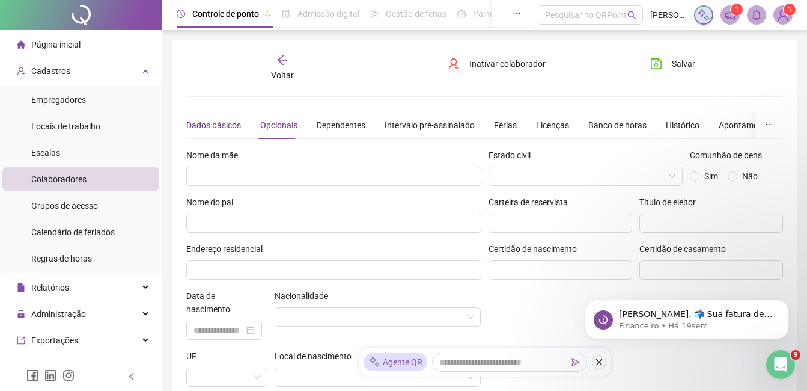
click at [224, 127] on div "Dados básicos" at bounding box center [213, 124] width 55 height 13
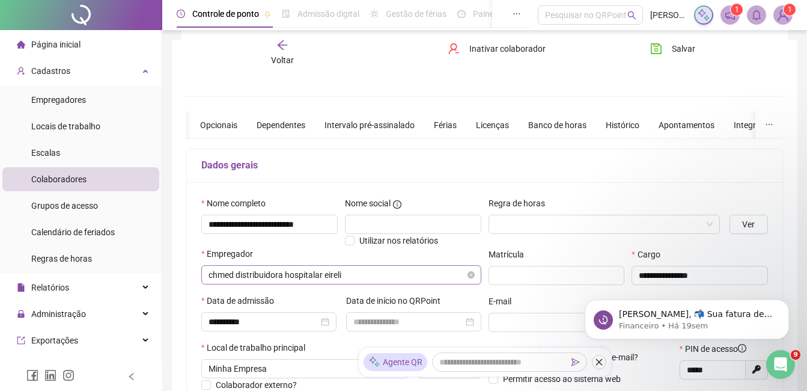
scroll to position [120, 0]
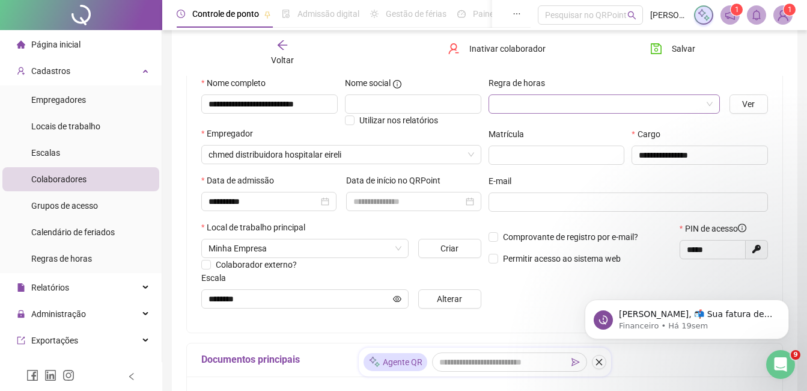
click at [591, 105] on input "search" at bounding box center [599, 104] width 206 height 18
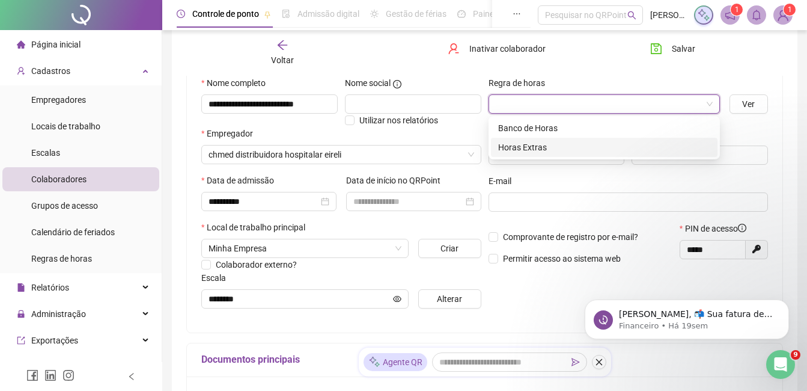
click at [535, 150] on div "Horas Extras" at bounding box center [604, 147] width 212 height 13
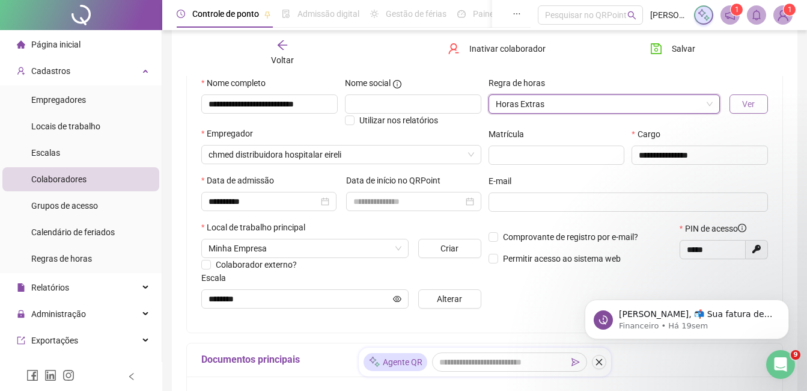
click at [755, 102] on button "Ver" at bounding box center [749, 103] width 38 height 19
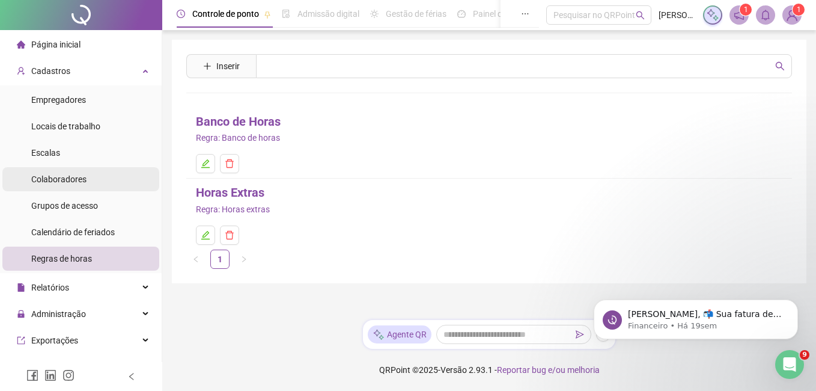
click at [79, 175] on span "Colaboradores" at bounding box center [58, 179] width 55 height 10
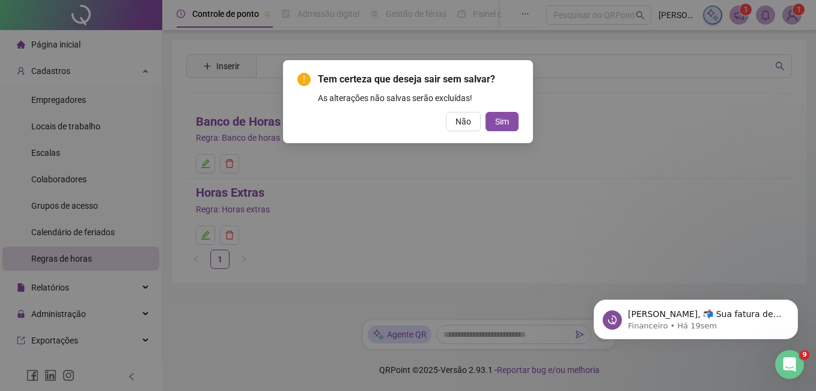
click at [462, 121] on span "Não" at bounding box center [464, 121] width 16 height 13
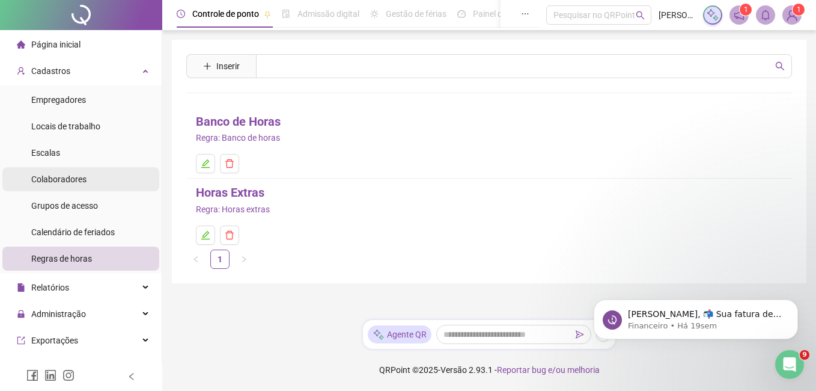
click at [64, 183] on span "Colaboradores" at bounding box center [58, 179] width 55 height 10
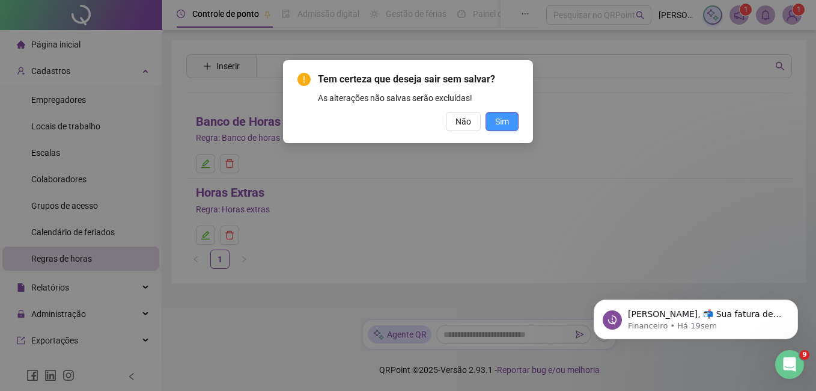
drag, startPoint x: 514, startPoint y: 124, endPoint x: 508, endPoint y: 128, distance: 6.5
click at [514, 124] on button "Sim" at bounding box center [502, 121] width 33 height 19
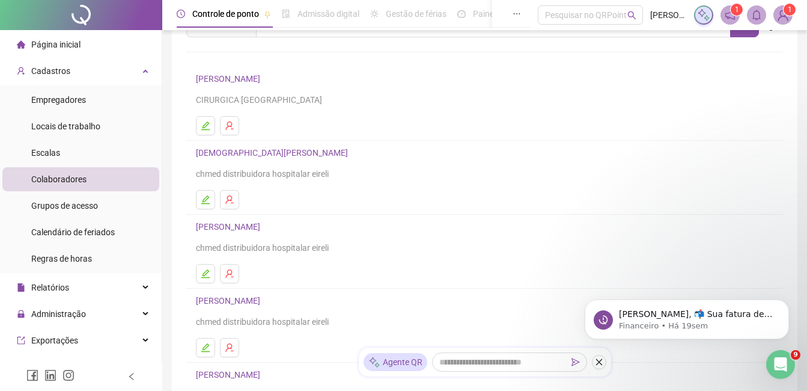
scroll to position [120, 0]
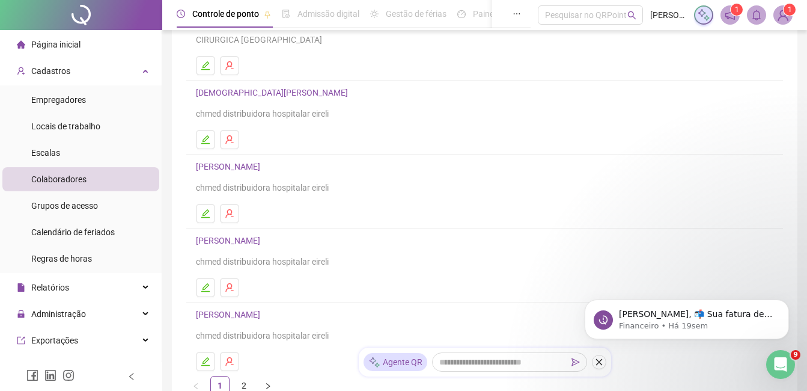
click at [252, 319] on link "[PERSON_NAME]" at bounding box center [230, 314] width 68 height 10
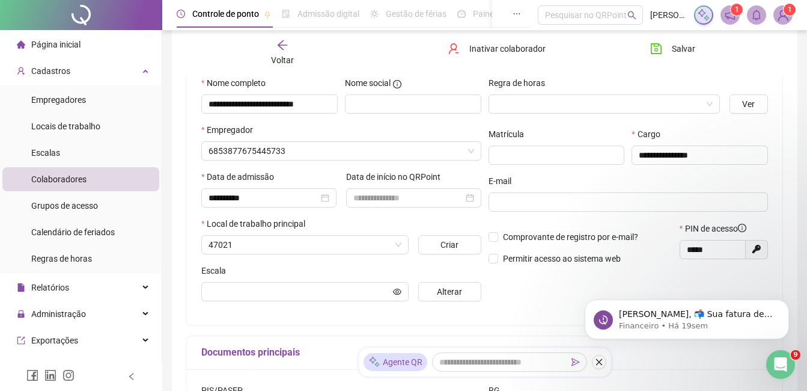
scroll to position [126, 0]
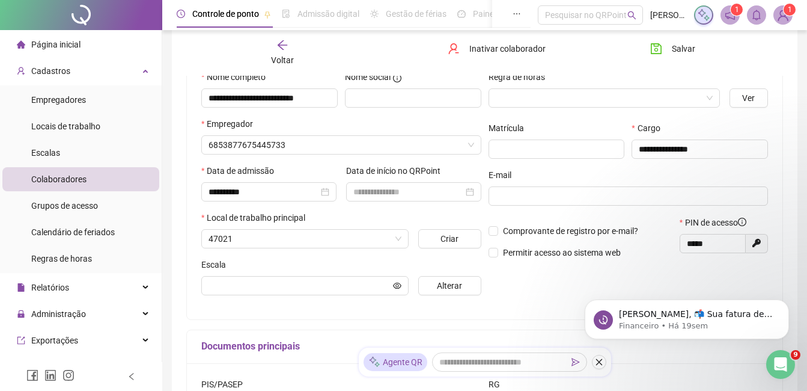
type input "********"
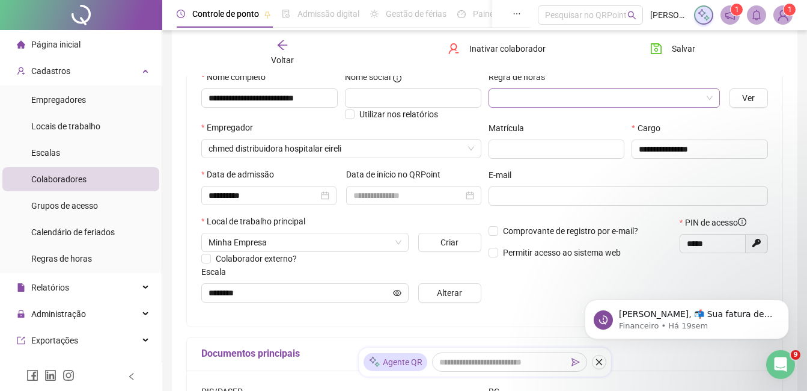
click at [673, 94] on input "search" at bounding box center [599, 98] width 206 height 18
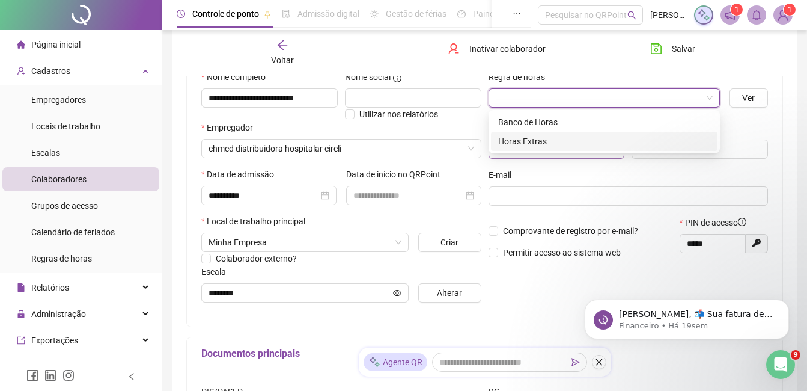
click at [544, 142] on div "Horas Extras" at bounding box center [604, 141] width 212 height 13
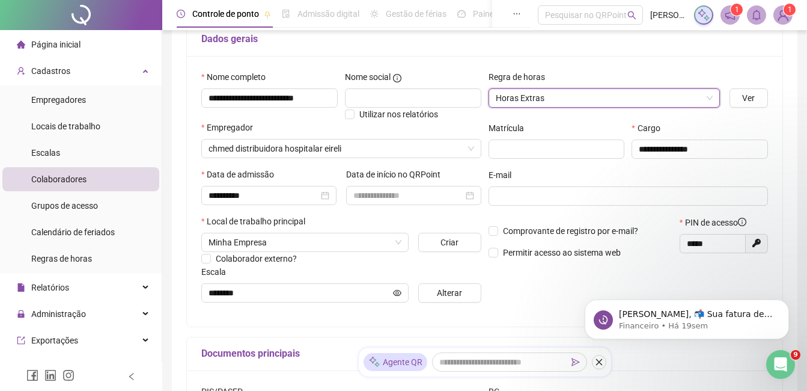
scroll to position [6, 0]
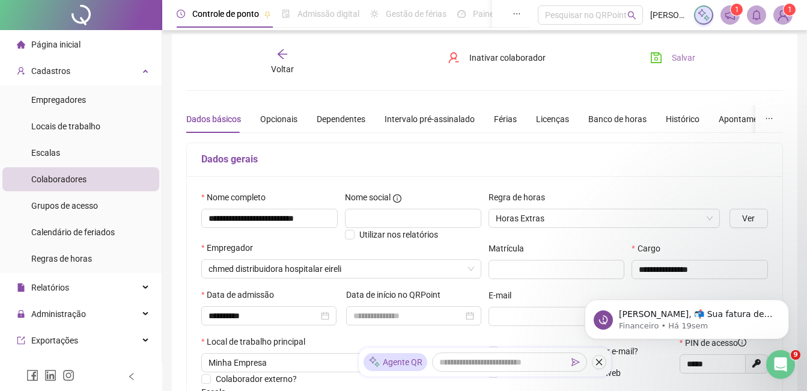
click at [669, 66] on button "Salvar" at bounding box center [672, 57] width 63 height 19
click at [283, 62] on div "Voltar" at bounding box center [282, 62] width 91 height 28
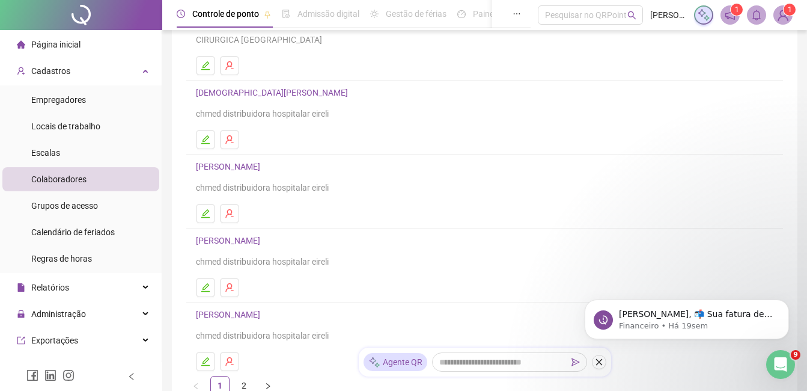
scroll to position [180, 0]
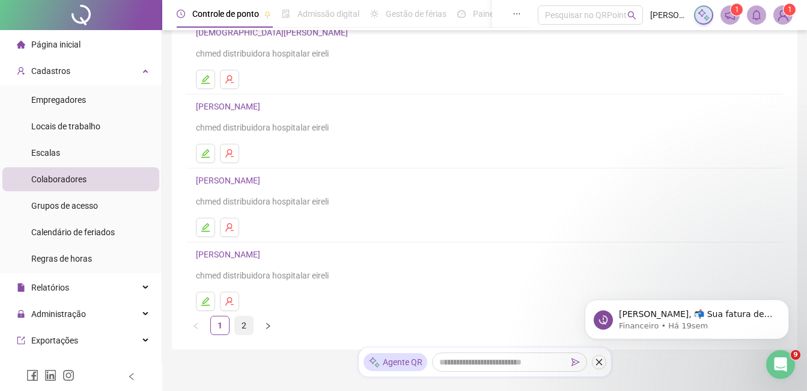
click at [246, 325] on link "2" at bounding box center [244, 325] width 18 height 18
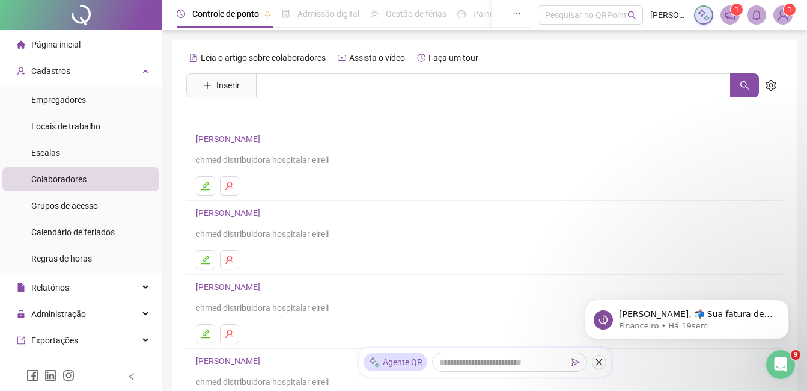
click at [269, 146] on div "[PERSON_NAME] chmed distribuidora hospitalar eireli" at bounding box center [484, 149] width 577 height 35
click at [264, 142] on link "[PERSON_NAME]" at bounding box center [230, 139] width 68 height 10
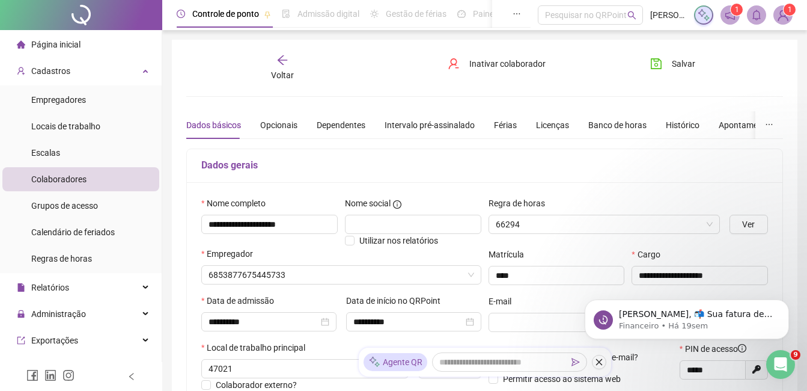
type input "********"
click at [282, 62] on icon "arrow-left" at bounding box center [282, 60] width 12 height 12
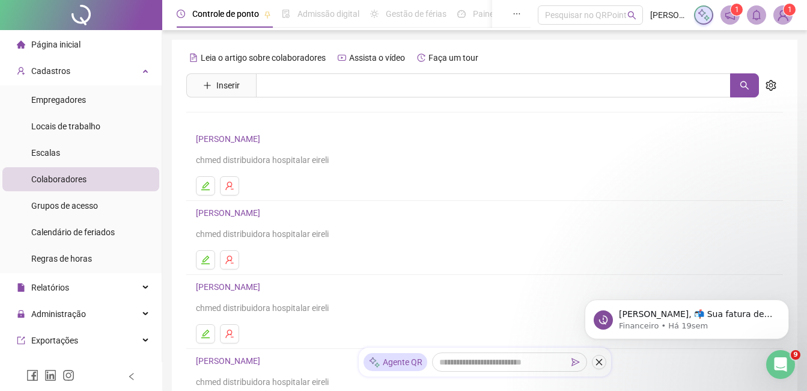
click at [264, 212] on link "[PERSON_NAME]" at bounding box center [230, 213] width 68 height 10
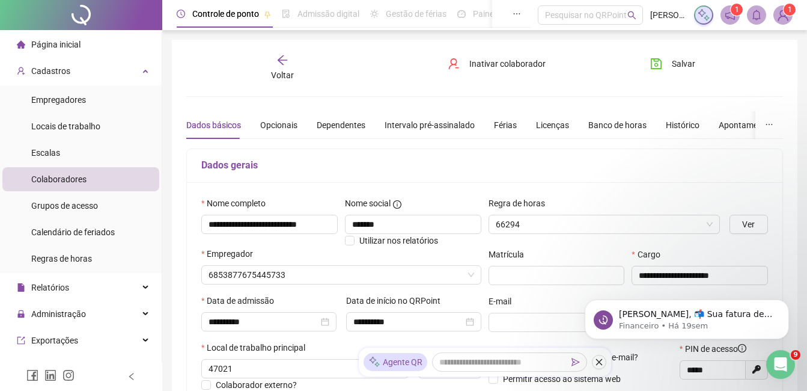
type input "********"
